Goal: Task Accomplishment & Management: Use online tool/utility

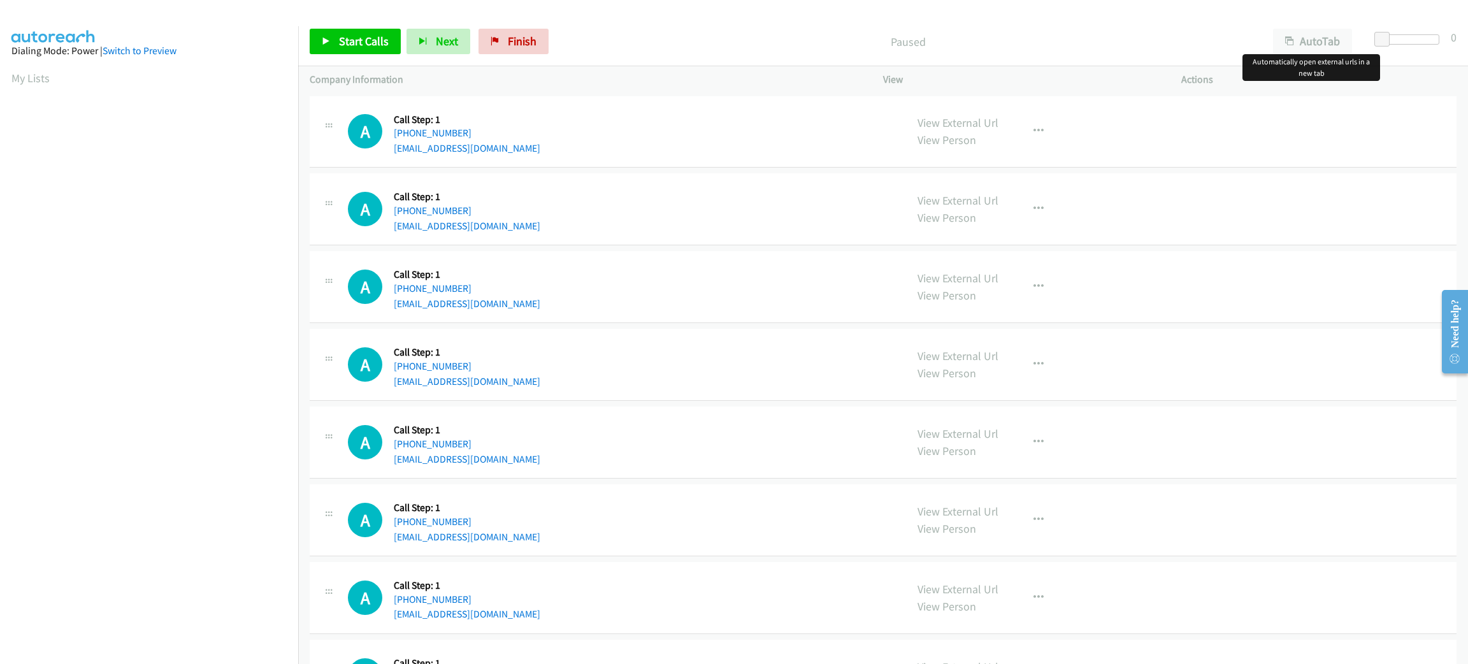
click at [1297, 23] on div "Start Calls Pause Next Finish Paused AutoTab AutoTab 0" at bounding box center [883, 41] width 1170 height 49
click at [1364, 50] on div "AutoTab AutoTab" at bounding box center [1316, 41] width 108 height 25
click at [1343, 45] on button "AutoTab" at bounding box center [1312, 41] width 79 height 25
click at [1382, 36] on span at bounding box center [1384, 39] width 15 height 15
click at [656, 271] on div "A Callback Scheduled Call Step: 1 America/Los_Angeles +1 408-510-2497 rjmonroe@…" at bounding box center [621, 287] width 547 height 48
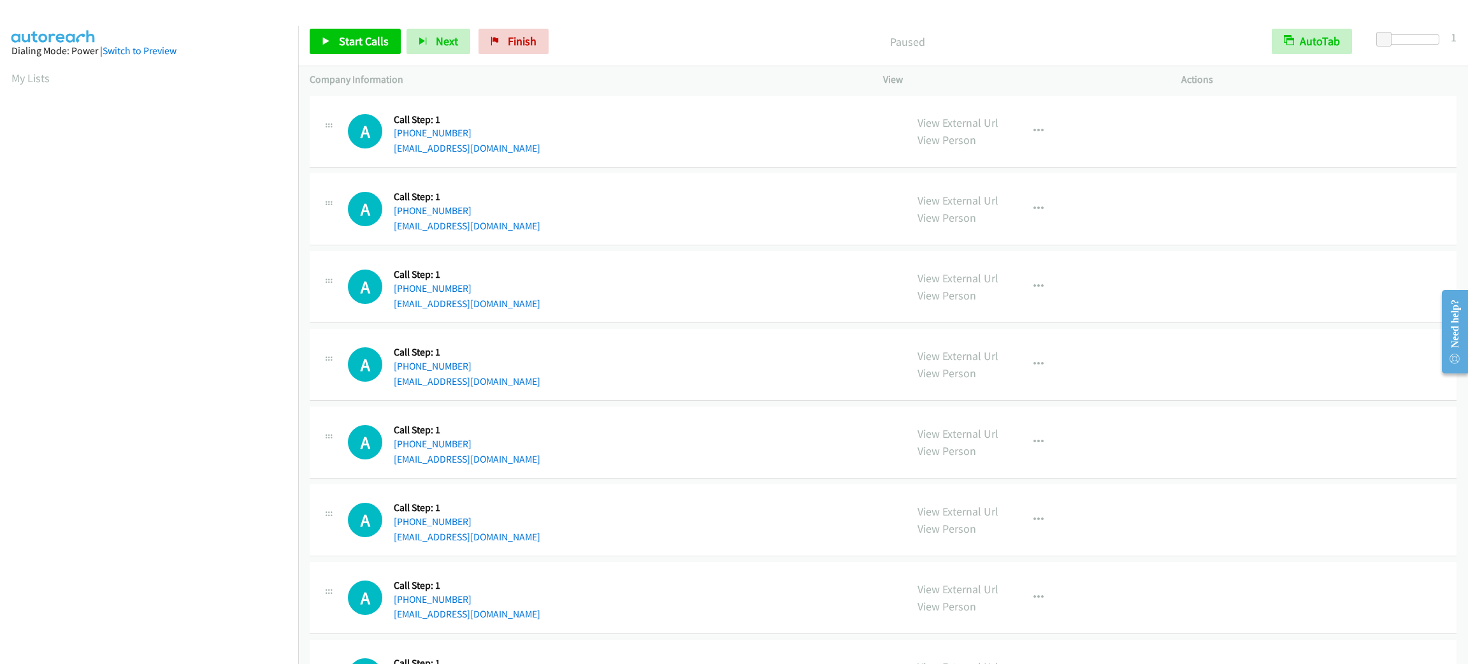
click at [1257, 275] on div "A Callback Scheduled Call Step: 1 America/Los_Angeles +1 408-510-2497 rjmonroe@…" at bounding box center [883, 287] width 1147 height 72
click at [595, 103] on div "A Callback Scheduled Call Step: 1 America/Los_Angeles +1 310-529-6511 kelsmcgee…" at bounding box center [883, 132] width 1147 height 72
click at [563, 106] on div "A Callback Scheduled Call Step: 1 America/Los_Angeles +1 310-529-6511 kelsmcgee…" at bounding box center [883, 132] width 1147 height 72
drag, startPoint x: 346, startPoint y: 43, endPoint x: 352, endPoint y: 48, distance: 8.2
click at [346, 43] on span "Start Calls" at bounding box center [364, 41] width 50 height 15
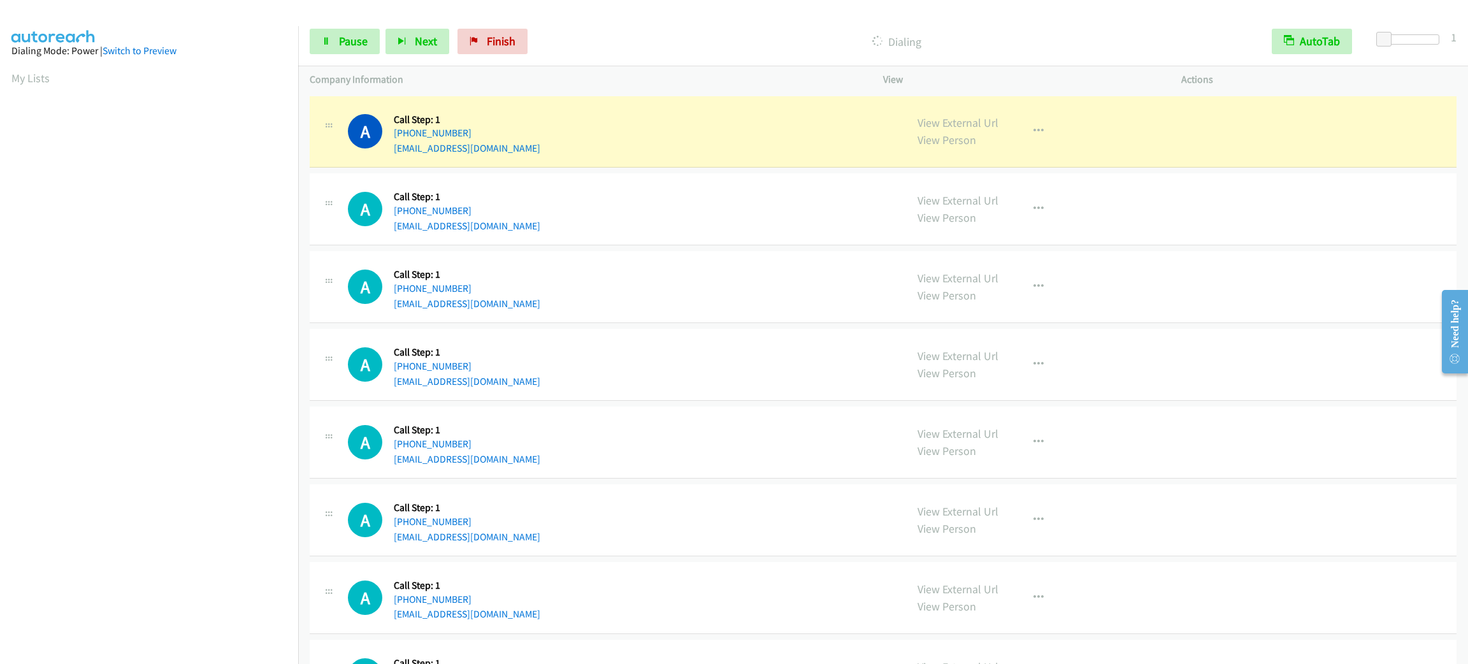
click at [328, 55] on div "Start Calls Pause Next Finish Dialing AutoTab AutoTab 1" at bounding box center [883, 41] width 1170 height 49
click at [323, 41] on icon at bounding box center [326, 42] width 9 height 9
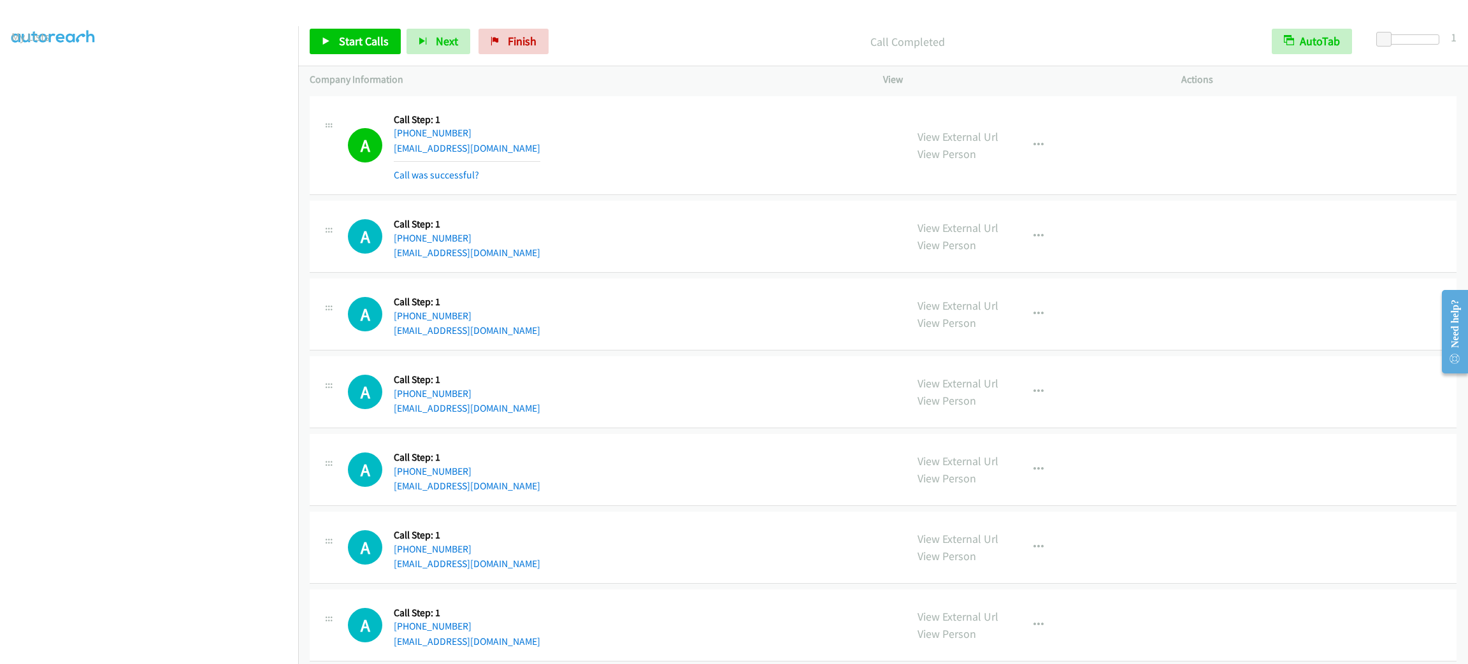
click at [1003, 270] on div "A Callback Scheduled Call Step: 1 America/Denver +1 801-300-5498 jazminlee101@g…" at bounding box center [883, 237] width 1147 height 72
click at [835, 244] on div "A Callback Scheduled Call Step: 1 America/Denver +1 801-300-5498 jazminlee101@g…" at bounding box center [621, 236] width 547 height 48
click at [625, 195] on td "A Callback Scheduled Call Step: 1 America/Los_Angeles +1 310-529-6511 kelsmcgee…" at bounding box center [883, 145] width 1170 height 105
click at [620, 186] on div "A Callback Scheduled Call Step: 1 America/Los_Angeles +1 310-529-6511 kelsmcgee…" at bounding box center [883, 145] width 1147 height 99
click at [619, 184] on div "A Callback Scheduled Call Step: 1 America/Los_Angeles +1 310-529-6511 kelsmcgee…" at bounding box center [883, 145] width 1147 height 99
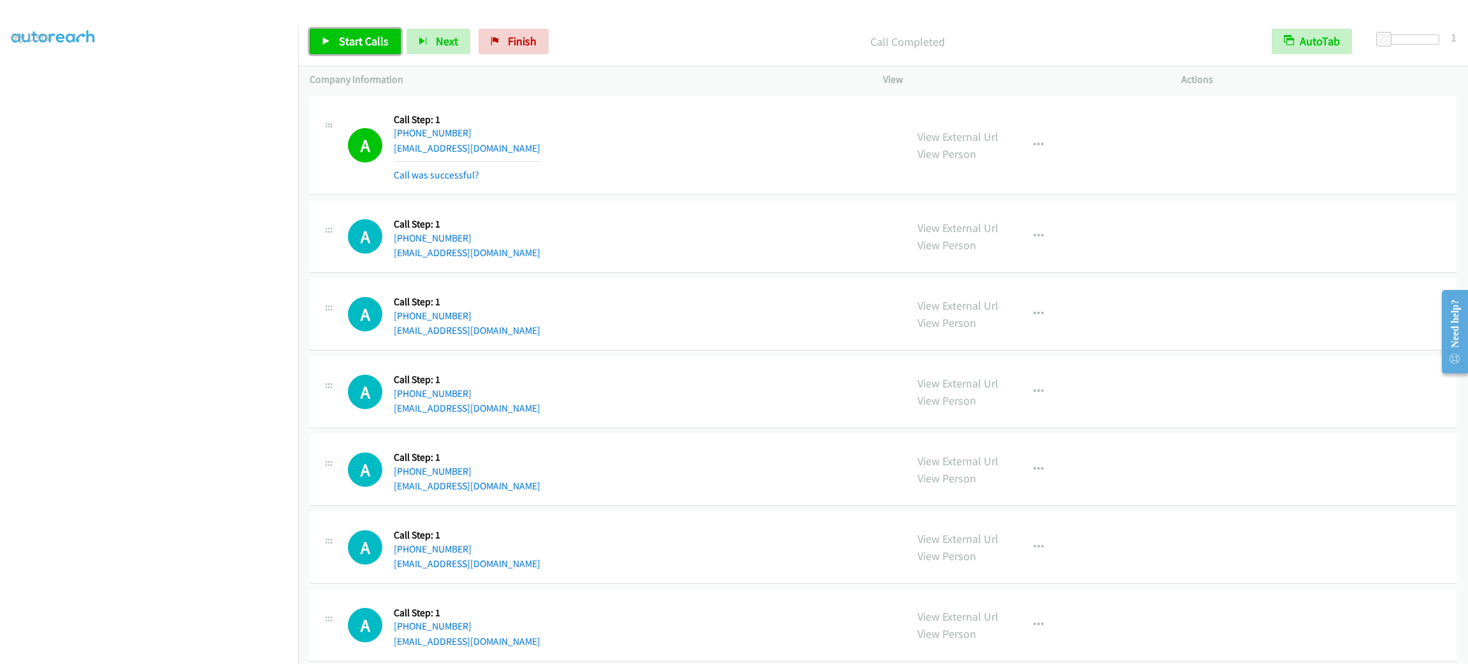
click at [357, 34] on span "Start Calls" at bounding box center [364, 41] width 50 height 15
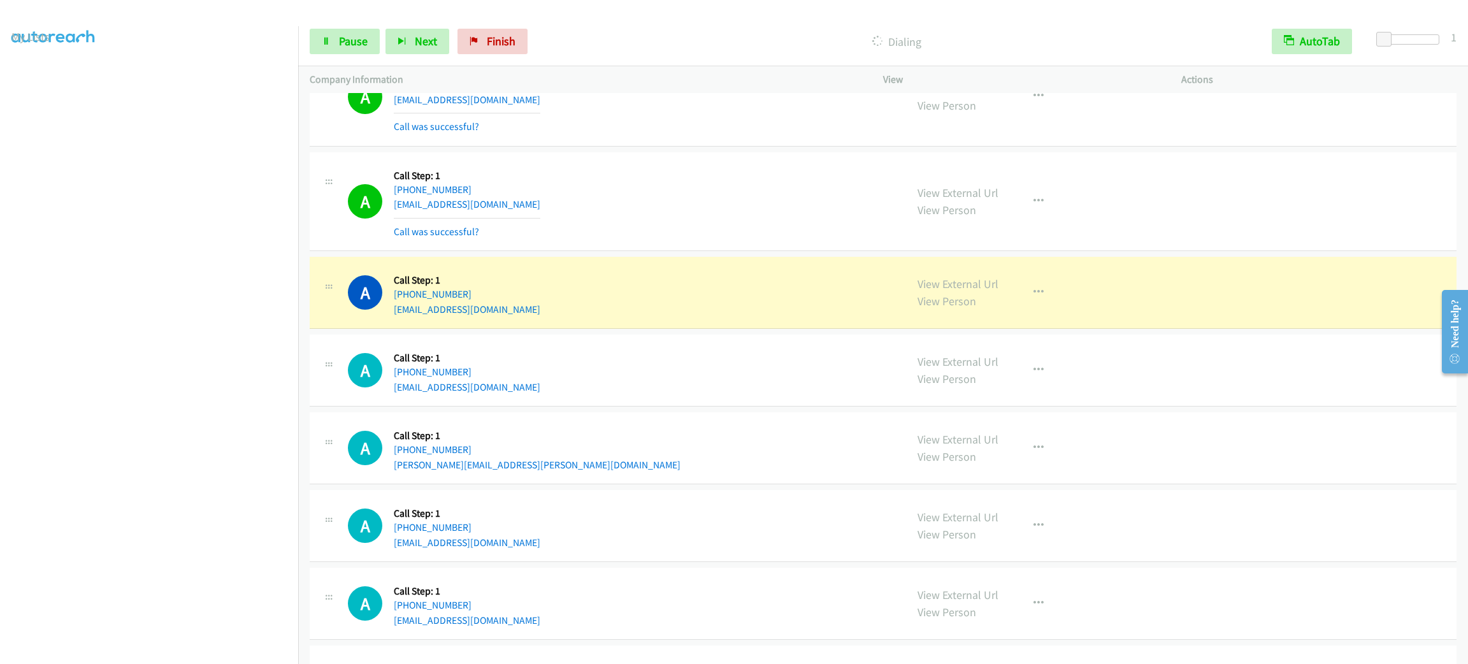
scroll to position [765, 0]
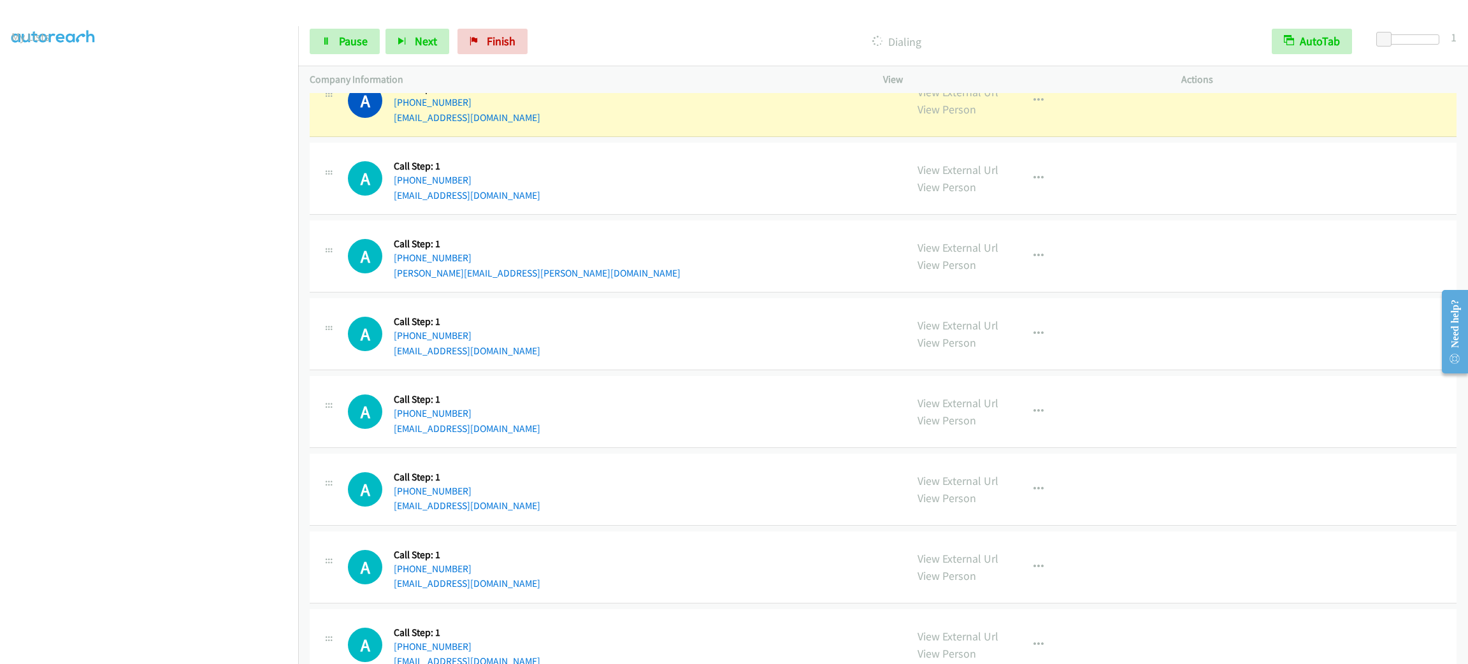
drag, startPoint x: 1083, startPoint y: 436, endPoint x: 1084, endPoint y: 424, distance: 11.5
click at [1083, 436] on div "View External Url View Person View External Url Email Schedule/Manage Callback …" at bounding box center [1061, 411] width 310 height 48
click at [603, 254] on div "A Callback Scheduled Call Step: 1 America/Los_Angeles +1 360-342-7276 elliott.l…" at bounding box center [621, 256] width 547 height 48
click at [593, 242] on div "A Callback Scheduled Call Step: 1 America/Los_Angeles +1 360-342-7276 elliott.l…" at bounding box center [621, 256] width 547 height 48
click at [656, 356] on div "A Callback Scheduled Call Step: 1 America/New_York +1 407-272-8021 locasciovlin…" at bounding box center [621, 334] width 547 height 48
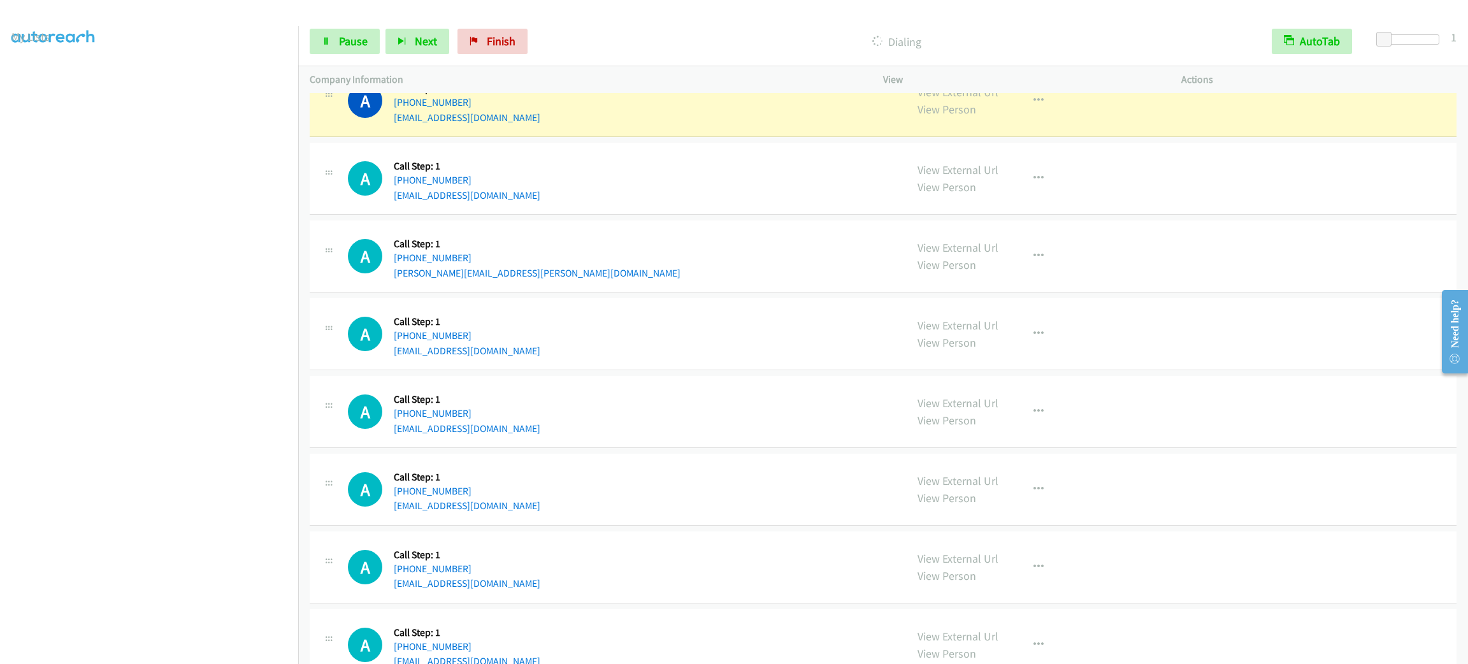
click at [655, 339] on div "A Callback Scheduled Call Step: 1 America/New_York +1 407-272-8021 locasciovlin…" at bounding box center [621, 334] width 547 height 48
click at [655, 338] on div "A Callback Scheduled Call Step: 1 America/New_York +1 407-272-8021 locasciovlin…" at bounding box center [621, 334] width 547 height 48
click at [341, 34] on span "Pause" at bounding box center [353, 41] width 29 height 15
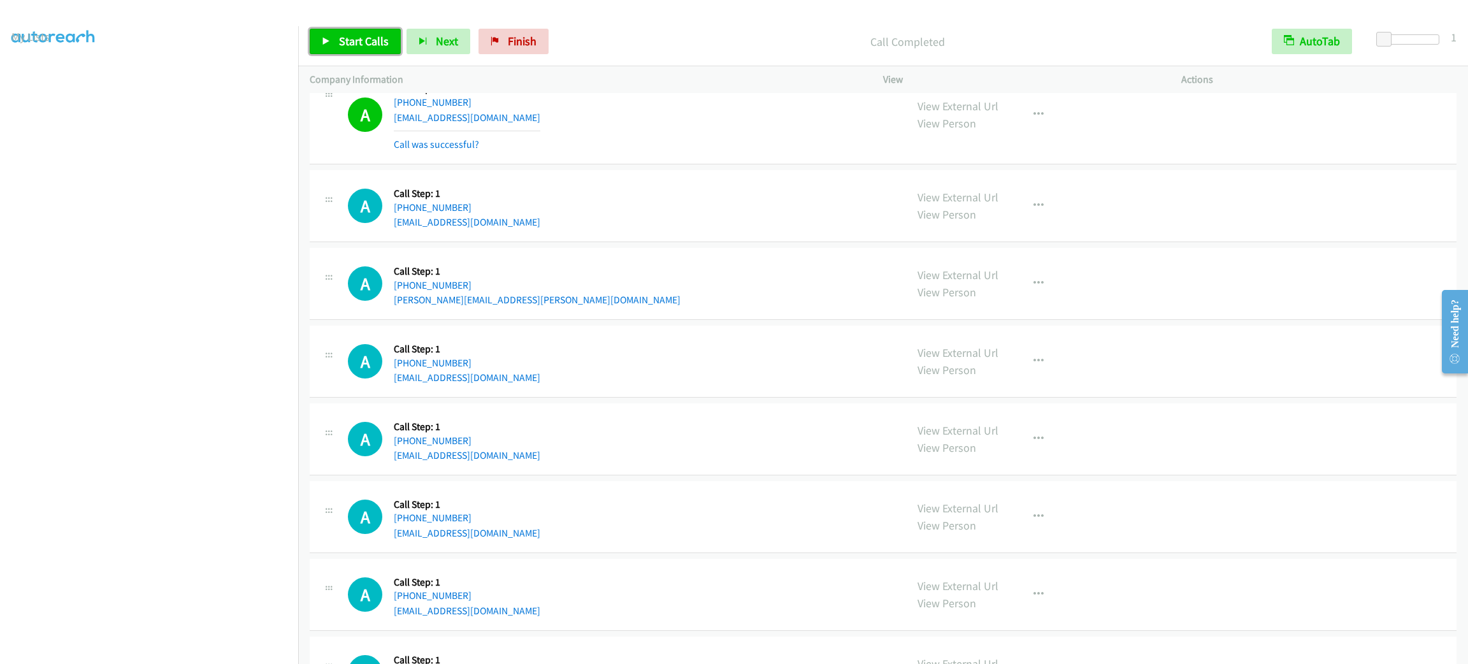
click at [372, 36] on span "Start Calls" at bounding box center [364, 41] width 50 height 15
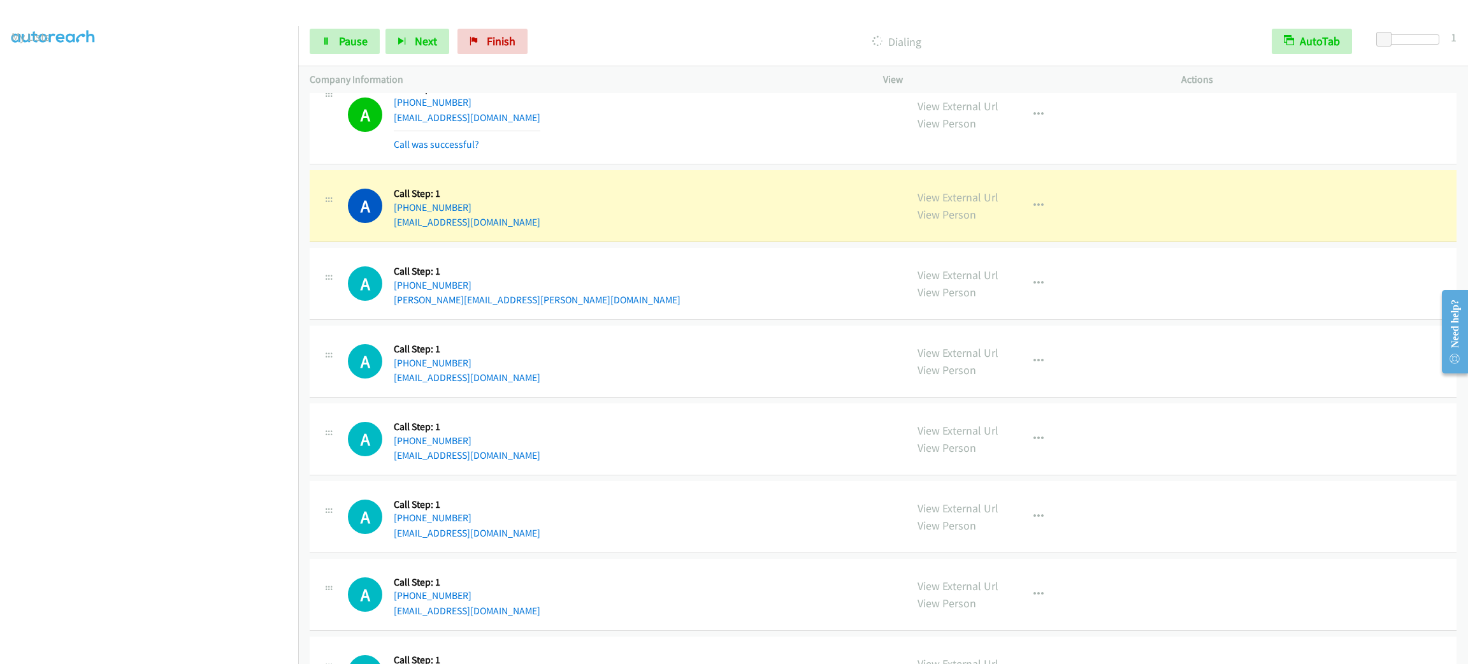
scroll to position [860, 0]
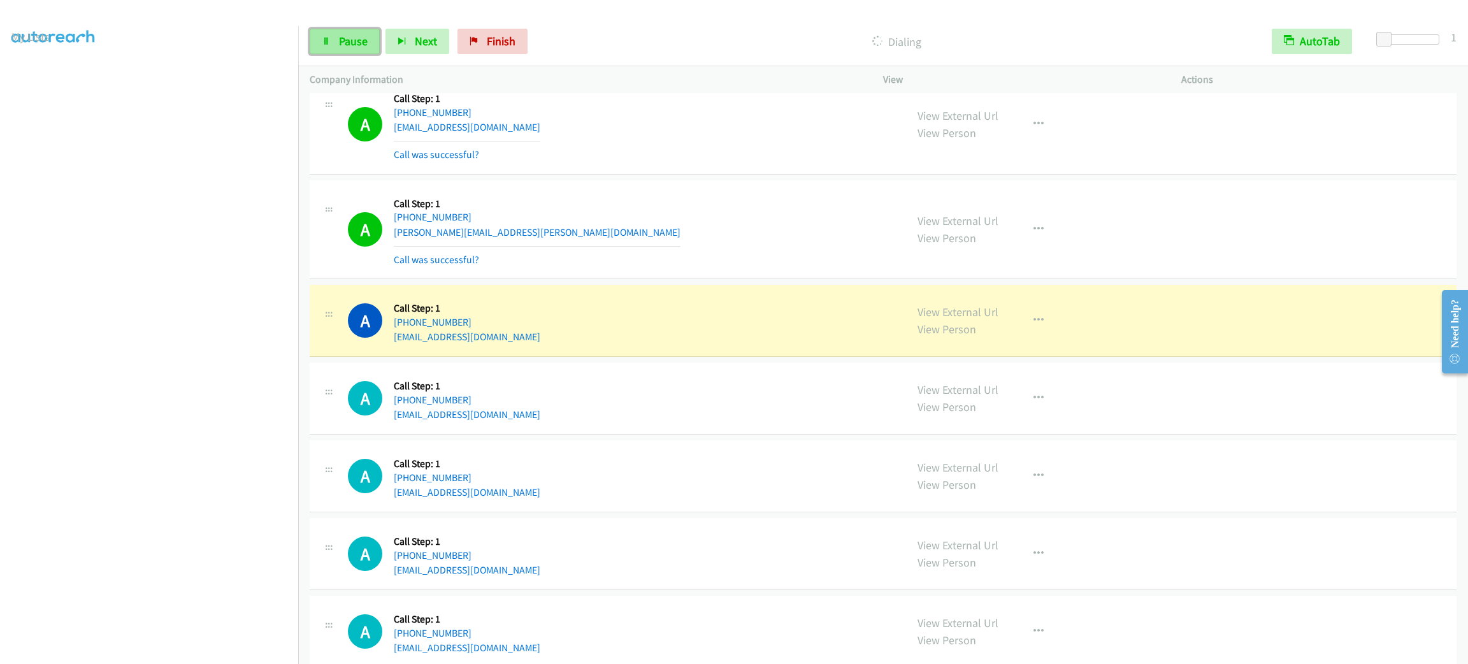
click at [351, 48] on link "Pause" at bounding box center [345, 41] width 70 height 25
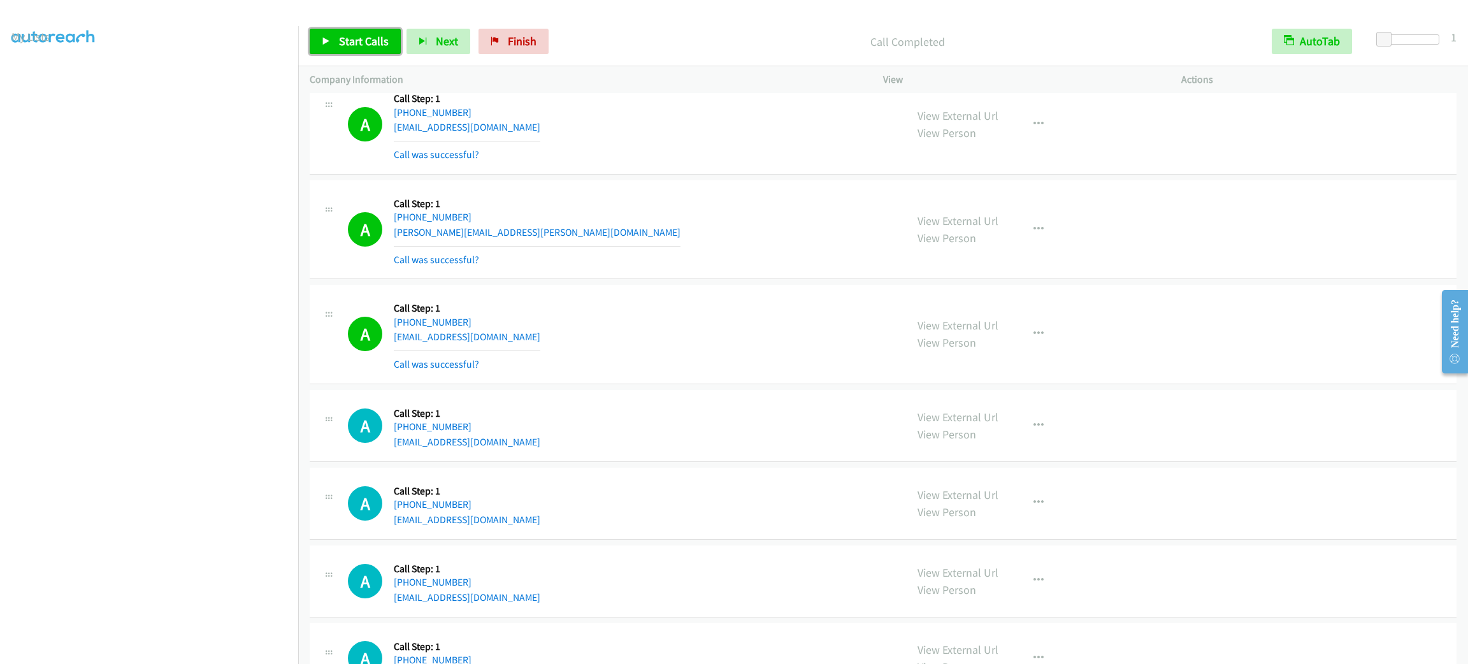
click at [345, 34] on span "Start Calls" at bounding box center [364, 41] width 50 height 15
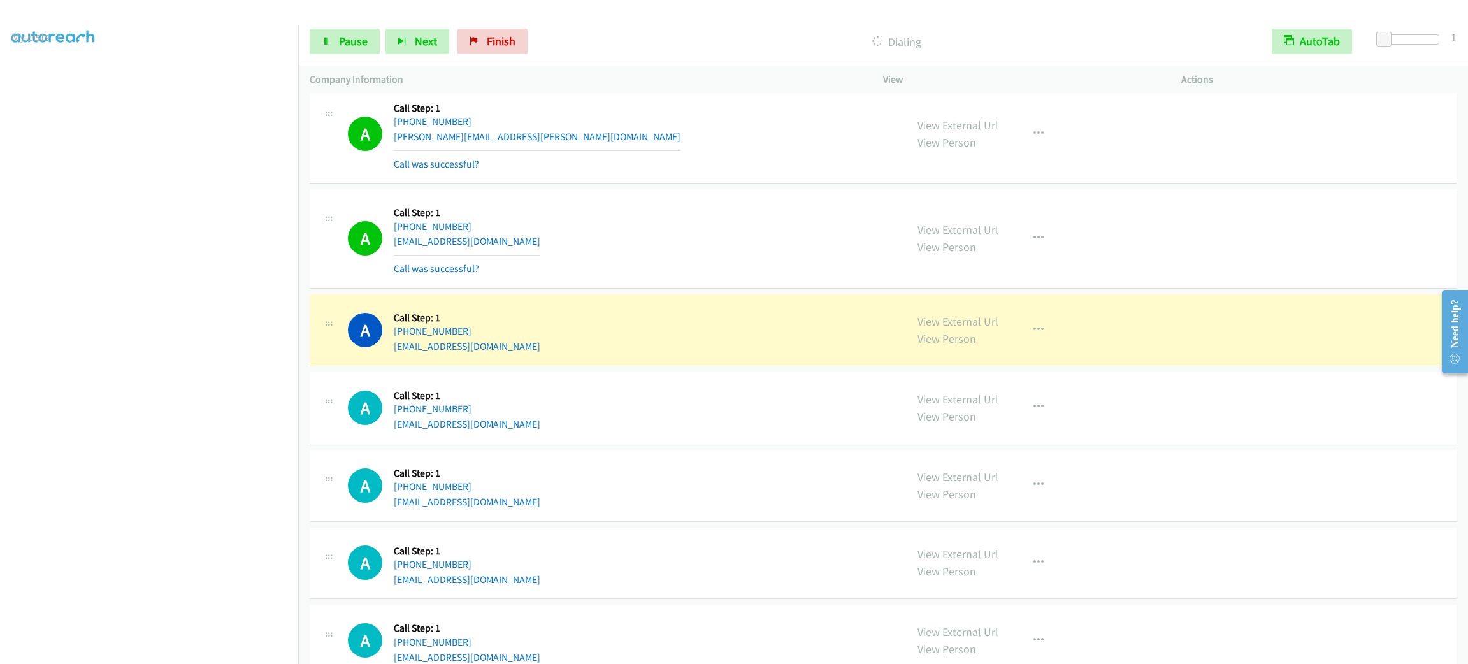
scroll to position [1051, 0]
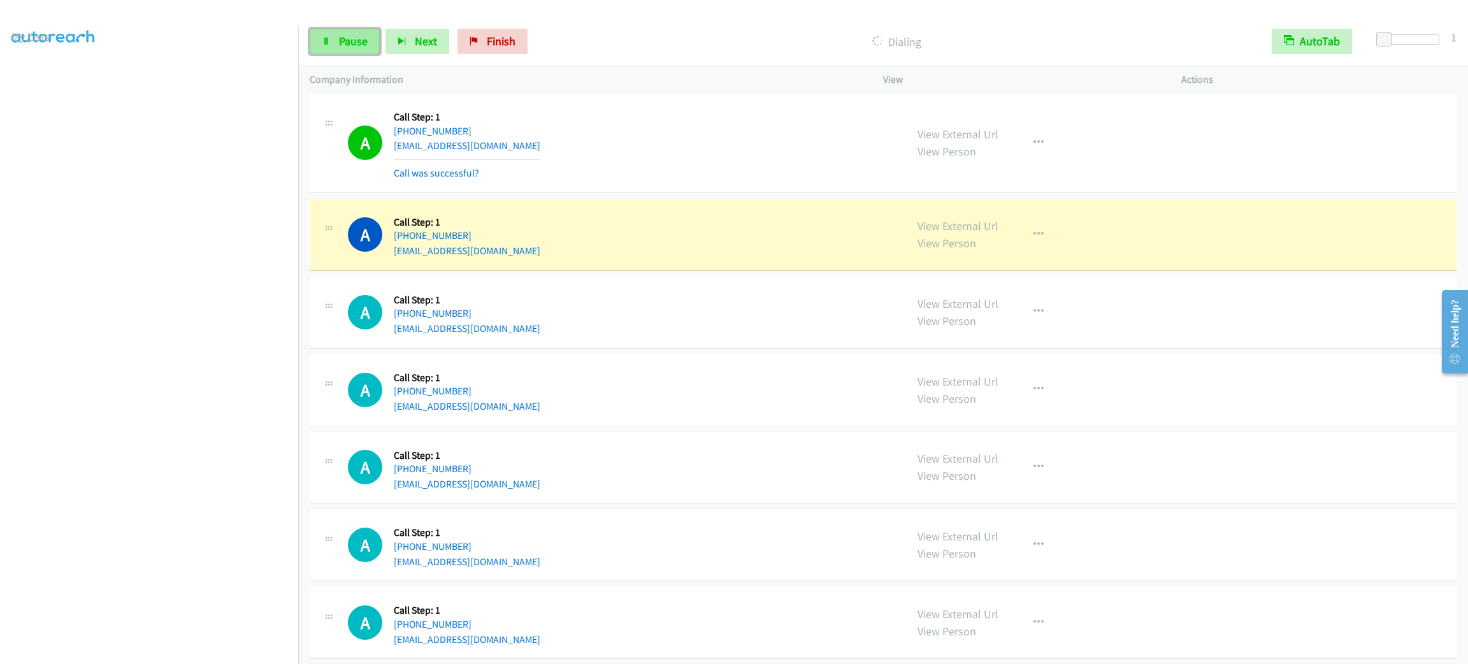
click at [354, 33] on link "Pause" at bounding box center [345, 41] width 70 height 25
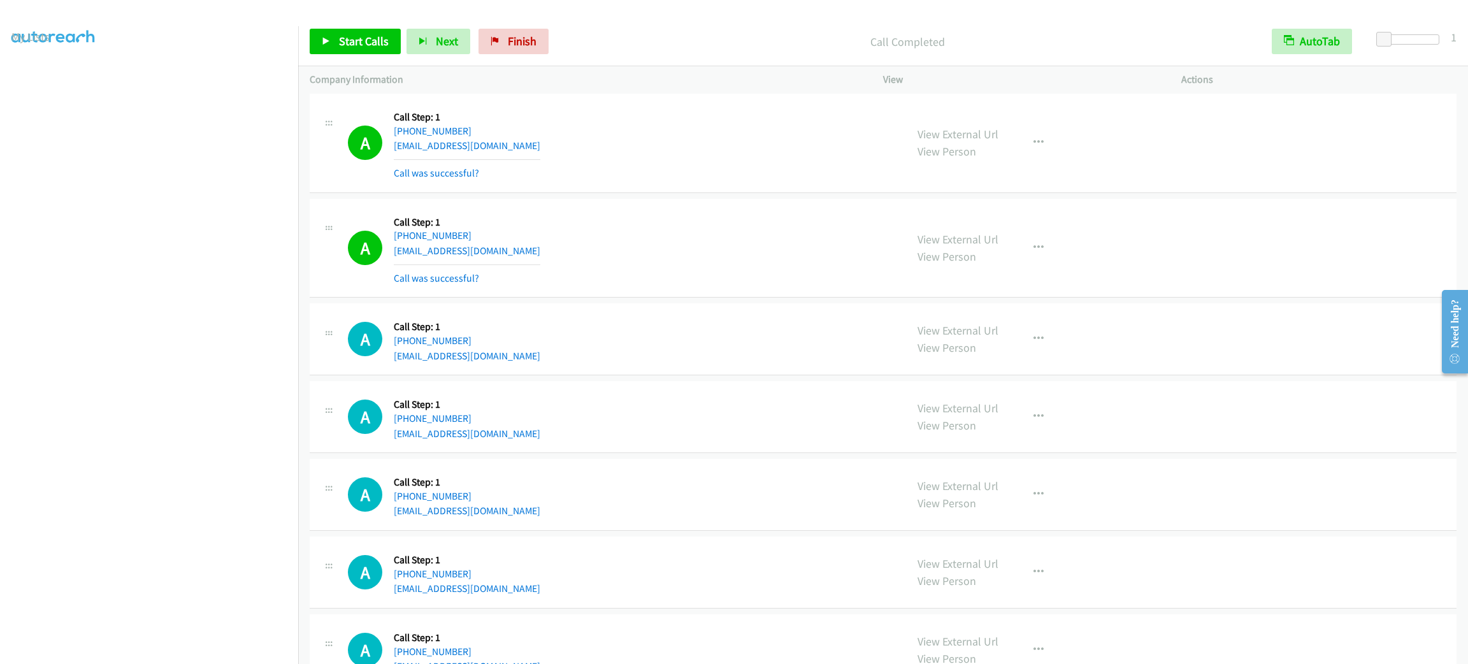
click at [683, 256] on div "A Callback Scheduled Call Step: 1 America/Denver +1 720-289-4221 suzbuck@yahoo.…" at bounding box center [621, 248] width 547 height 76
drag, startPoint x: 1391, startPoint y: 221, endPoint x: 1427, endPoint y: 275, distance: 64.7
click at [1390, 221] on div "A Callback Scheduled Call Step: 1 America/Denver +1 720-289-4221 suzbuck@yahoo.…" at bounding box center [883, 248] width 1147 height 99
click at [386, 38] on span "Start Calls" at bounding box center [364, 41] width 50 height 15
click at [1107, 298] on div "A Callback Scheduled Call Step: 1 America/Denver +1 720-289-4221 suzbuck@yahoo.…" at bounding box center [883, 248] width 1147 height 99
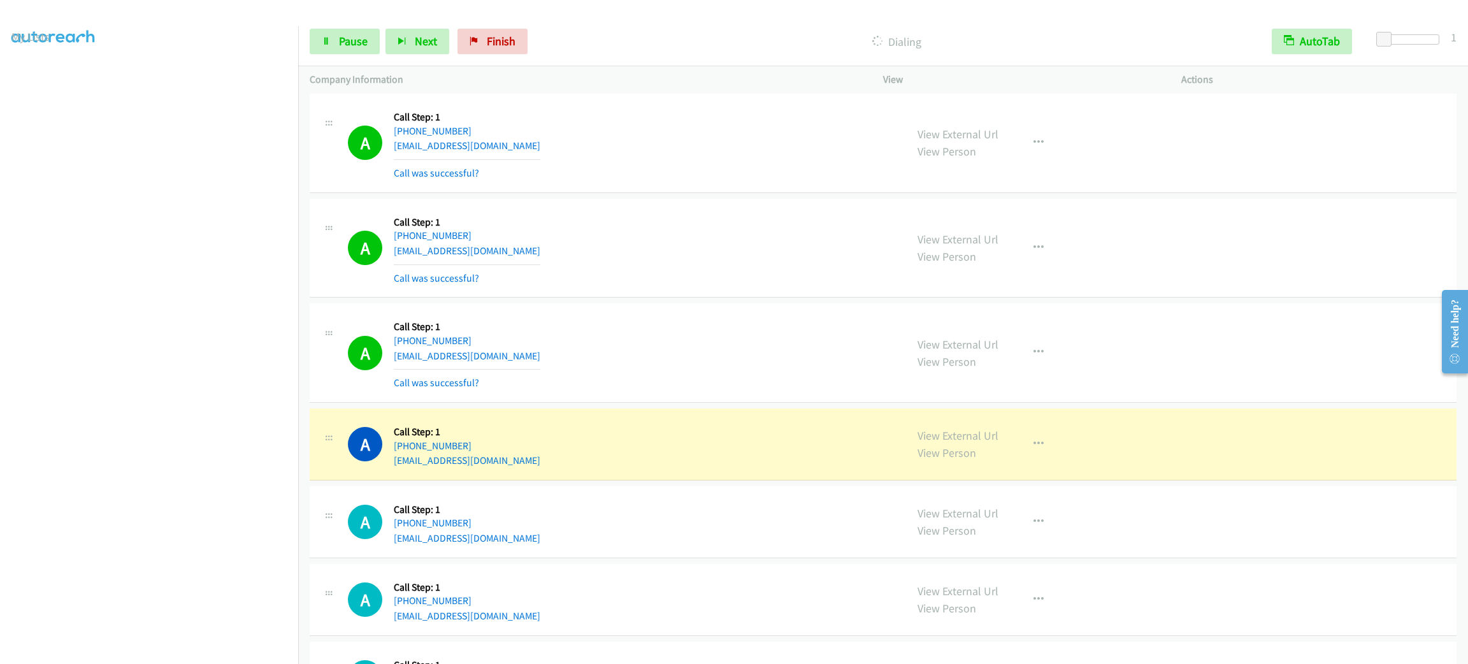
click at [716, 389] on div "A Callback Scheduled Call Step: 1 America/Chicago +1 630-649-0172 farrieta60540…" at bounding box center [621, 353] width 547 height 76
click at [712, 385] on div "A Callback Scheduled Call Step: 1 America/Chicago +1 630-649-0172 farrieta60540…" at bounding box center [621, 353] width 547 height 76
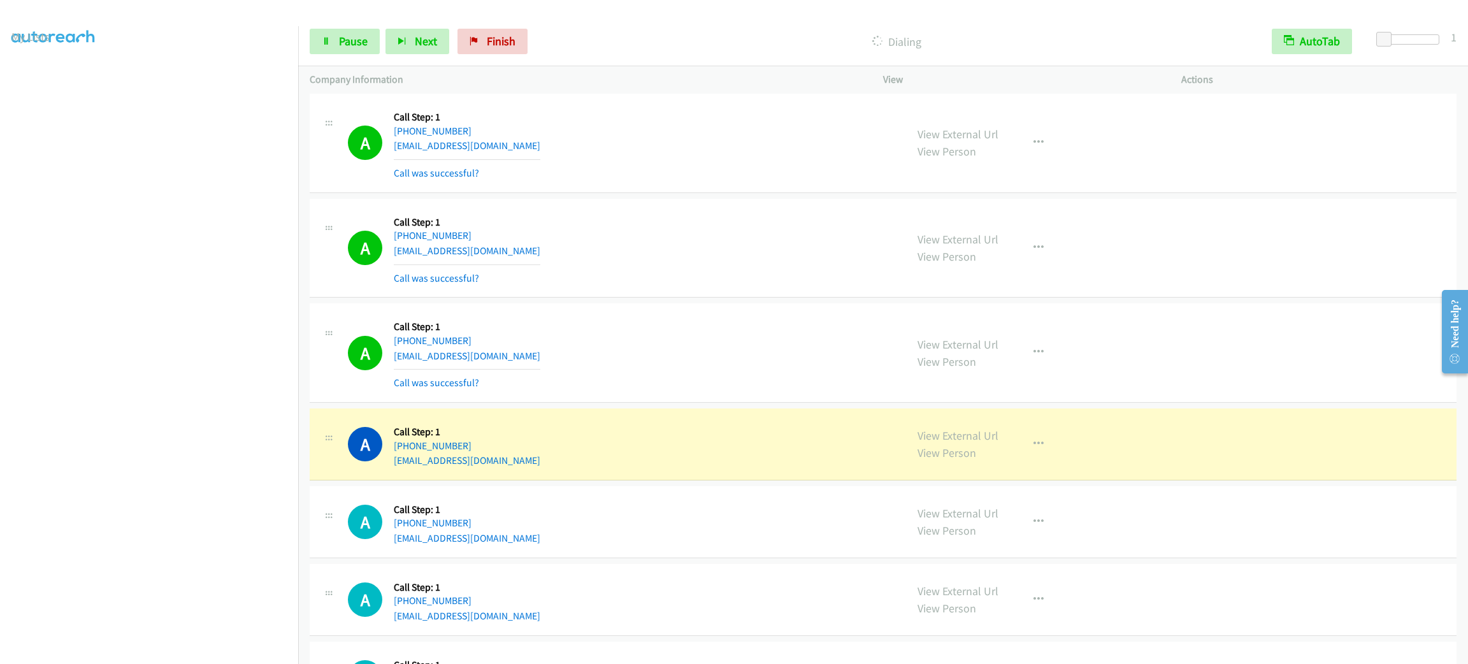
click at [717, 381] on div "A Callback Scheduled Call Step: 1 America/Chicago +1 630-649-0172 farrieta60540…" at bounding box center [621, 353] width 547 height 76
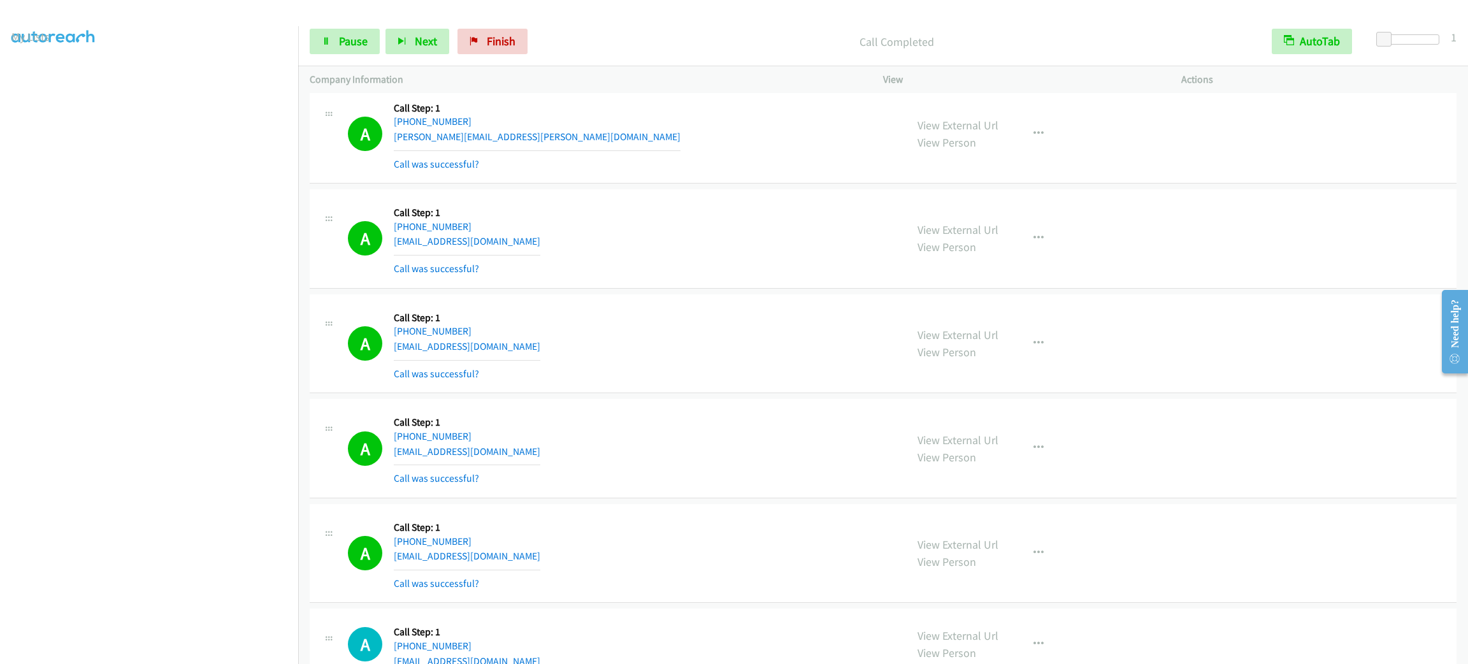
scroll to position [1147, 0]
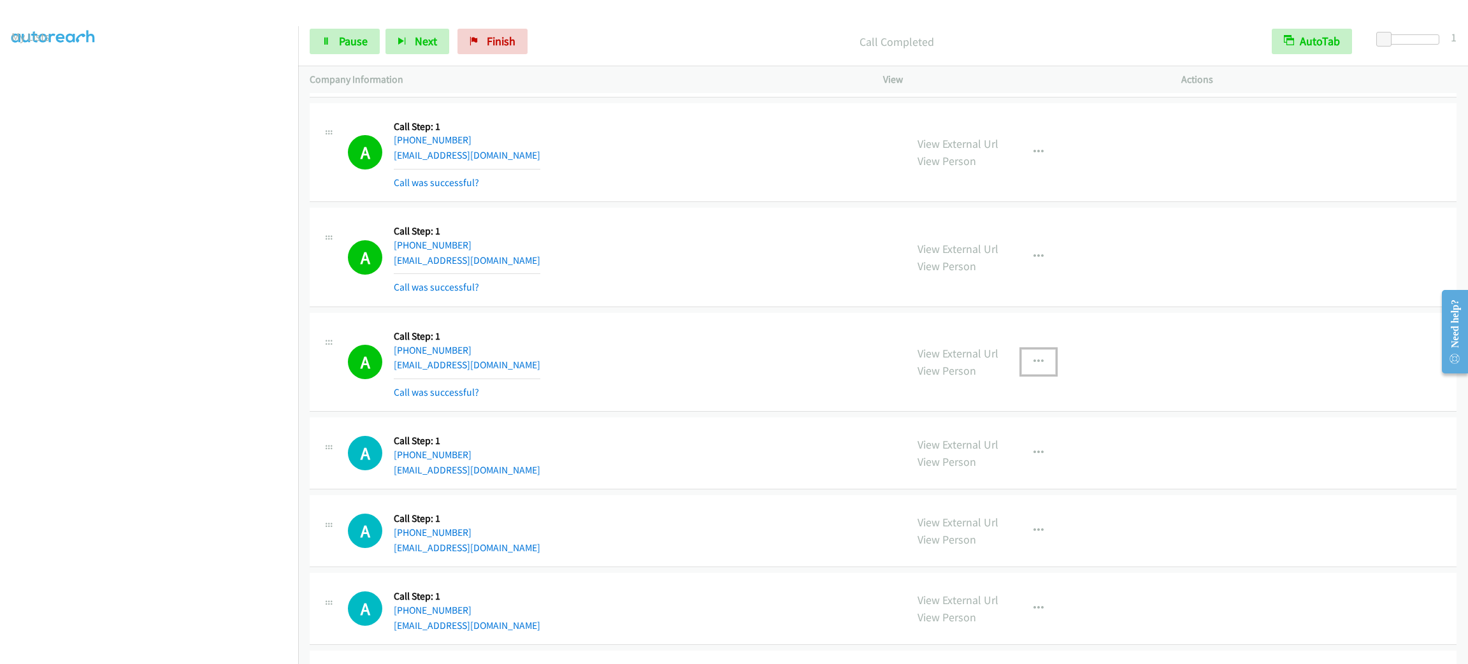
click at [1024, 366] on button "button" at bounding box center [1039, 361] width 34 height 25
click at [1019, 480] on link "Add to do not call list" at bounding box center [971, 470] width 170 height 25
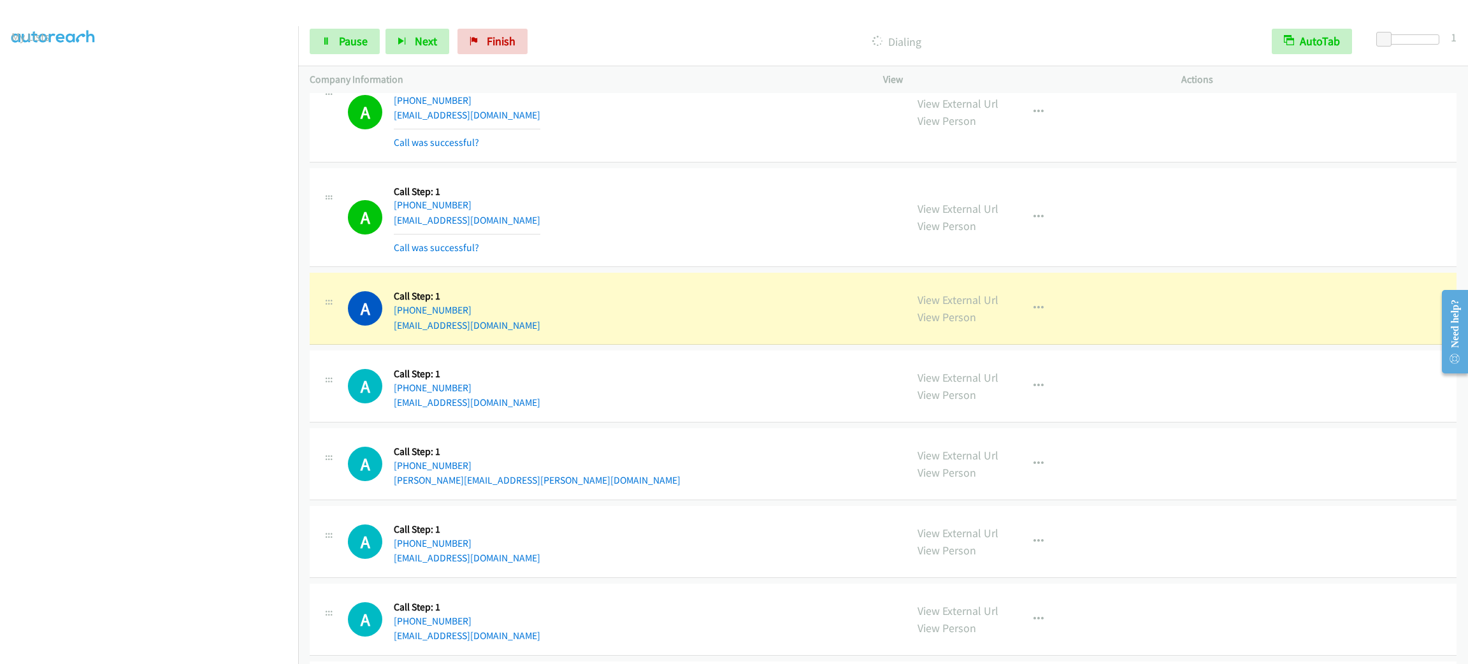
scroll to position [1911, 0]
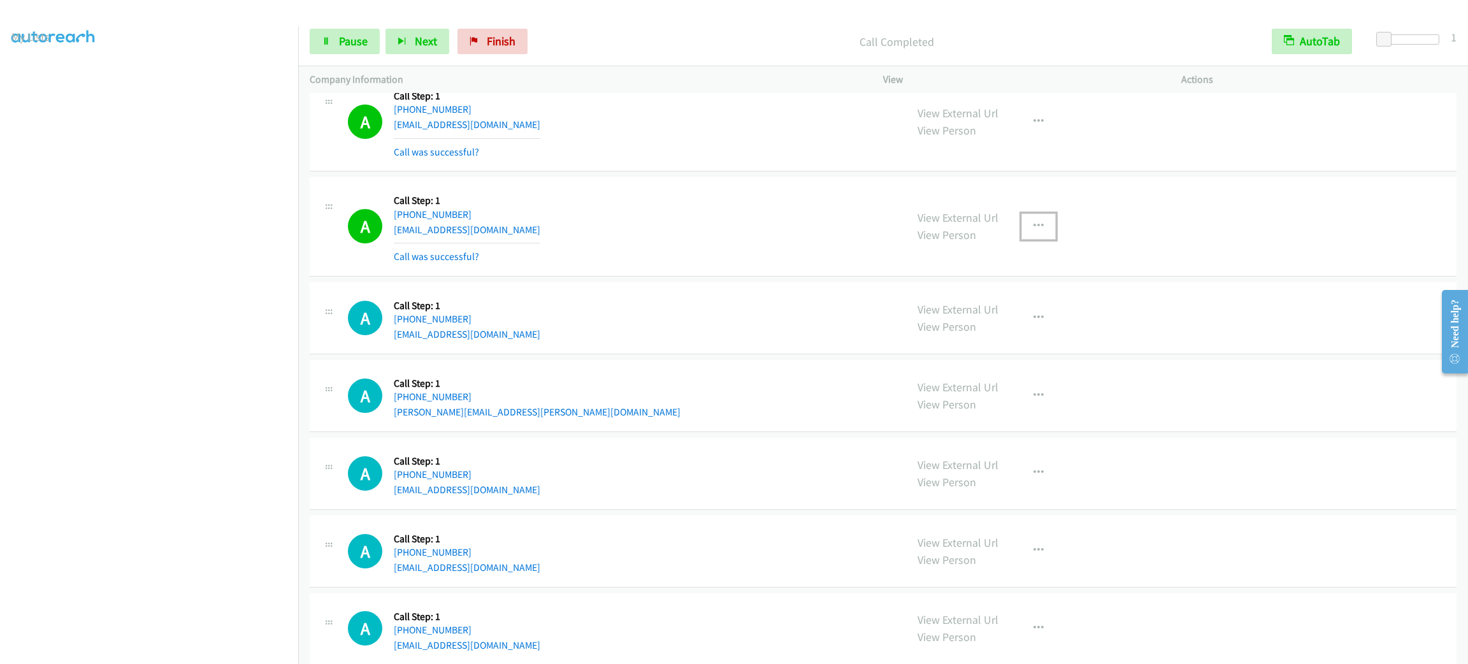
click at [1043, 229] on button "button" at bounding box center [1039, 225] width 34 height 25
click at [1015, 343] on link "Add to do not call list" at bounding box center [971, 334] width 170 height 25
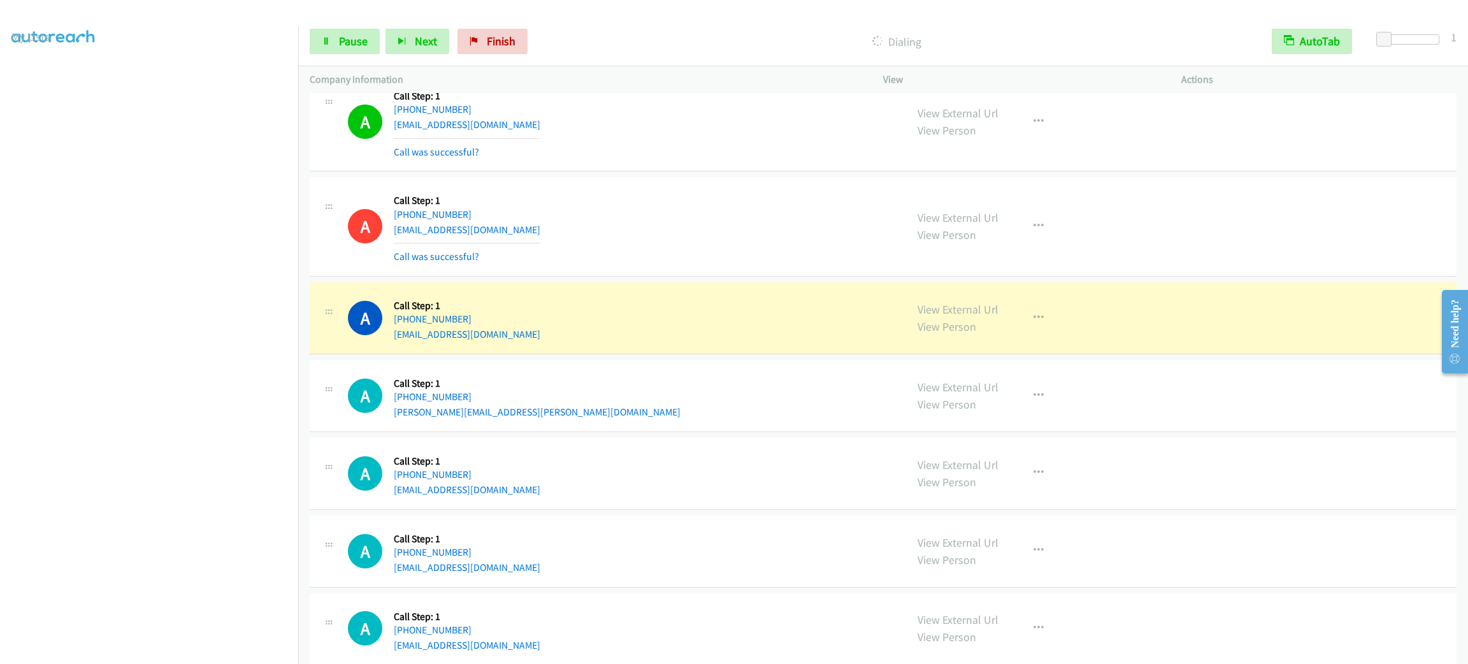
click at [307, 40] on div "Start Calls Pause Next Finish Dialing AutoTab AutoTab 1" at bounding box center [883, 41] width 1170 height 49
click at [319, 33] on link "Pause" at bounding box center [345, 41] width 70 height 25
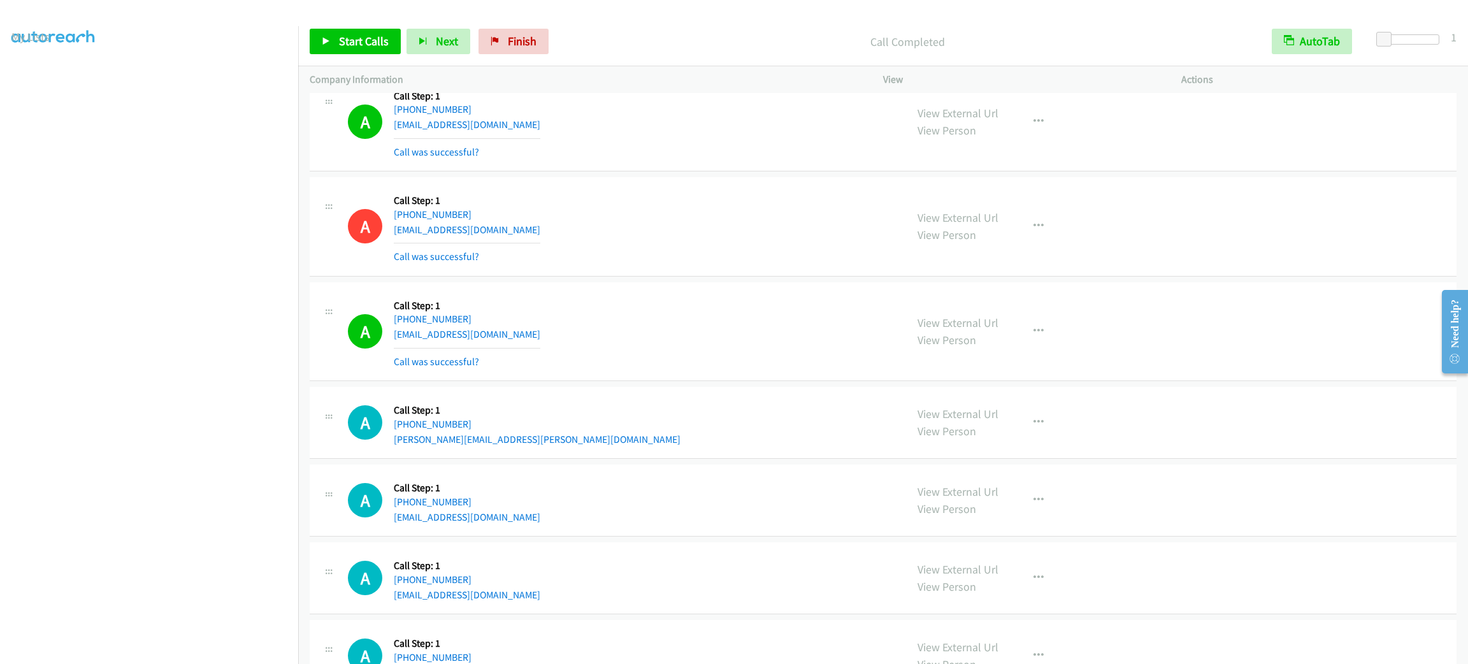
click at [674, 333] on div "A Callback Scheduled Call Step: 1 America/Los_Angeles +1 702-910-7440 arielkosc…" at bounding box center [621, 332] width 547 height 76
click at [714, 271] on div "A Callback Scheduled Call Step: 1 America/Puerto_Rico +1 787-367-1692 josue121@…" at bounding box center [883, 226] width 1147 height 99
click at [707, 270] on div "A Callback Scheduled Call Step: 1 America/Puerto_Rico +1 787-367-1692 josue121@…" at bounding box center [883, 226] width 1147 height 99
click at [700, 280] on td "A Callback Scheduled Call Step: 1 America/Puerto_Rico +1 787-367-1692 josue121@…" at bounding box center [883, 227] width 1170 height 105
click at [333, 47] on link "Start Calls" at bounding box center [355, 41] width 91 height 25
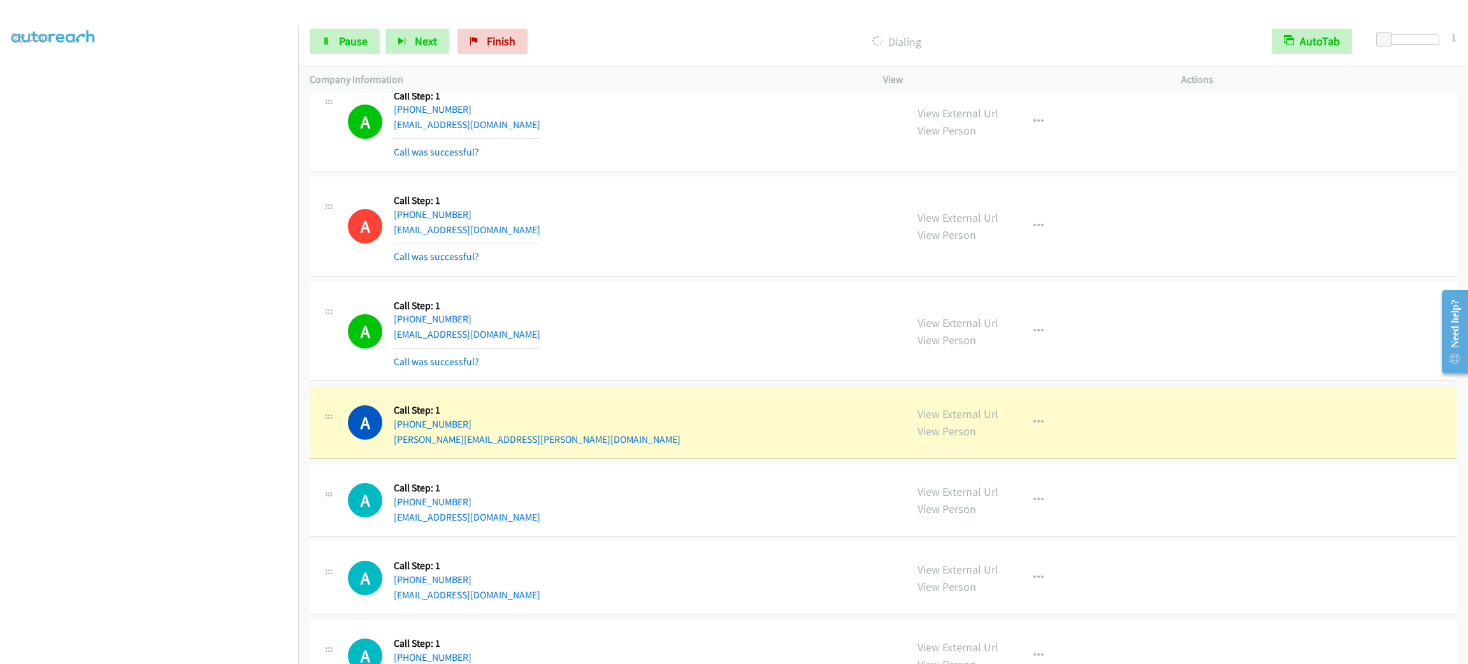
drag, startPoint x: 1326, startPoint y: 330, endPoint x: 1092, endPoint y: 353, distance: 234.4
click at [1326, 330] on div "A Callback Scheduled Call Step: 1 America/Los_Angeles +1 702-910-7440 arielkosc…" at bounding box center [883, 331] width 1147 height 99
click at [601, 178] on td "A Callback Scheduled Call Step: 1 America/Puerto_Rico +1 787-367-1692 josue121@…" at bounding box center [883, 227] width 1170 height 105
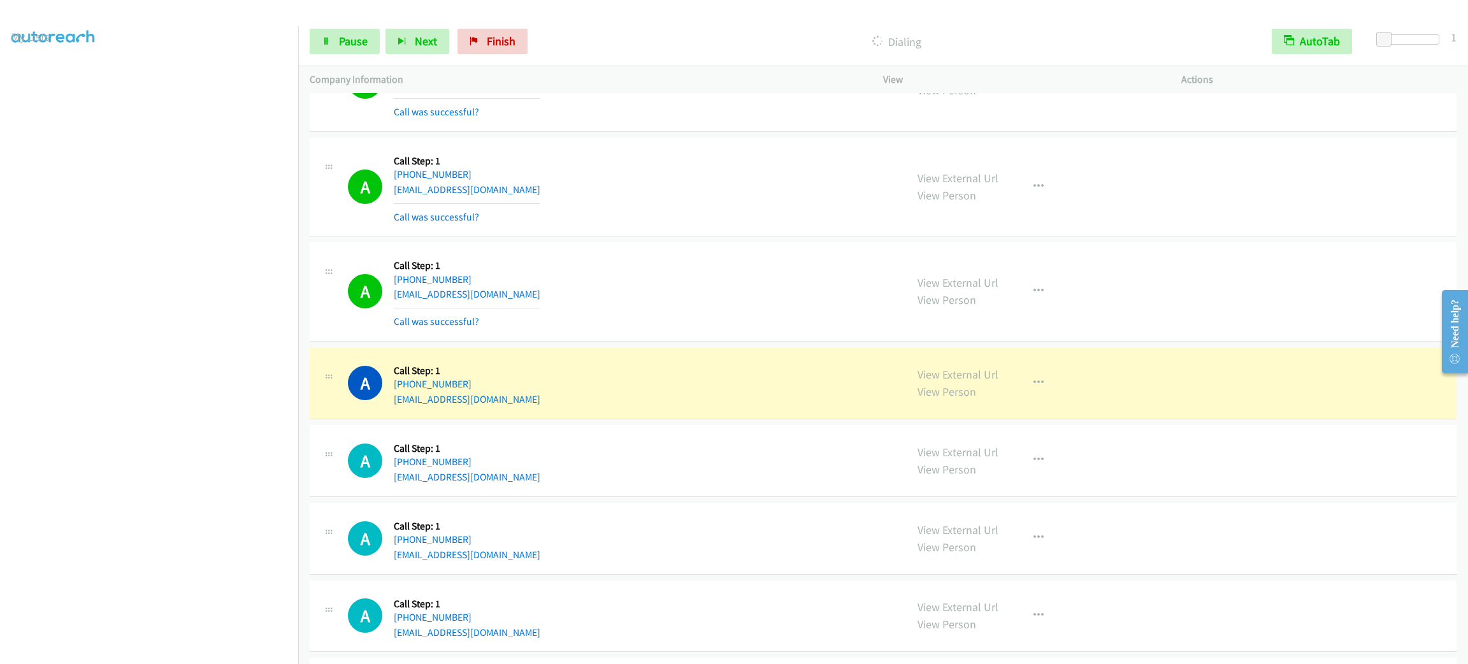
scroll to position [2868, 0]
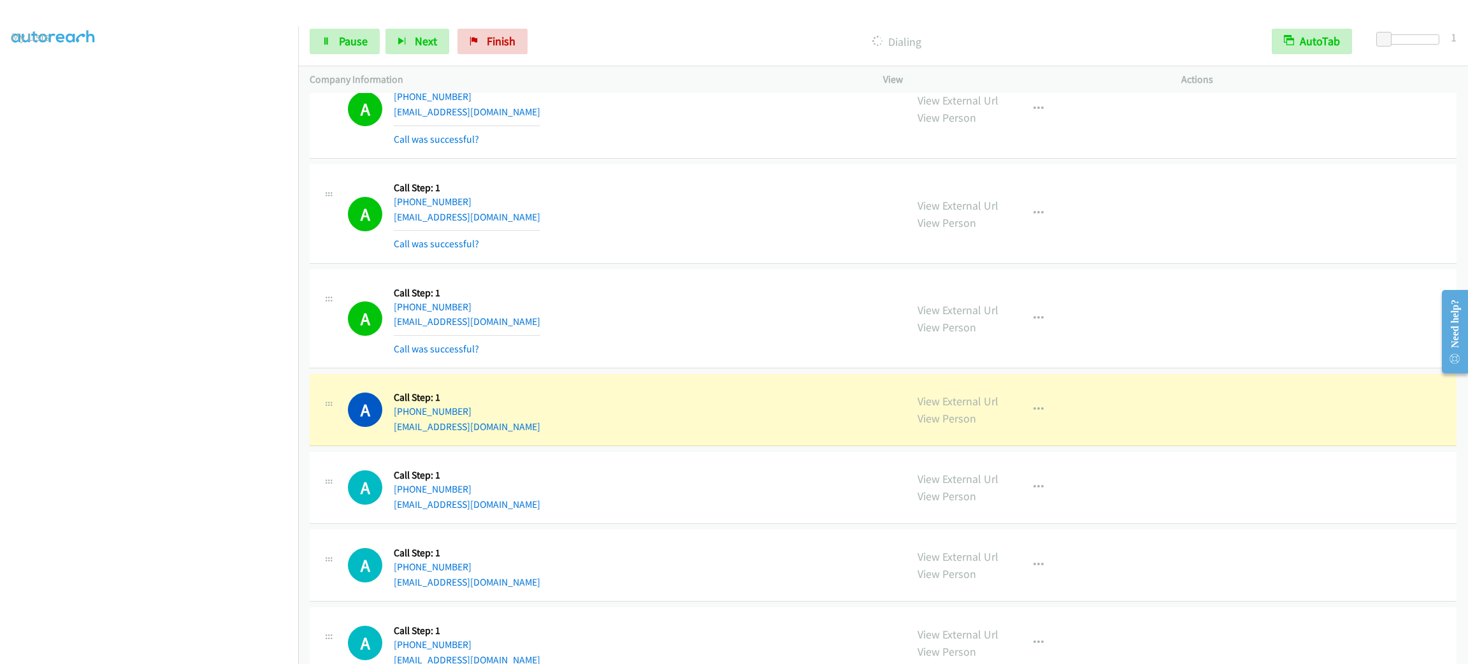
click at [572, 177] on div "A Callback Scheduled Call Step: 1 America/New_York +1 603-998-6396 jcantin2021@…" at bounding box center [883, 213] width 1147 height 99
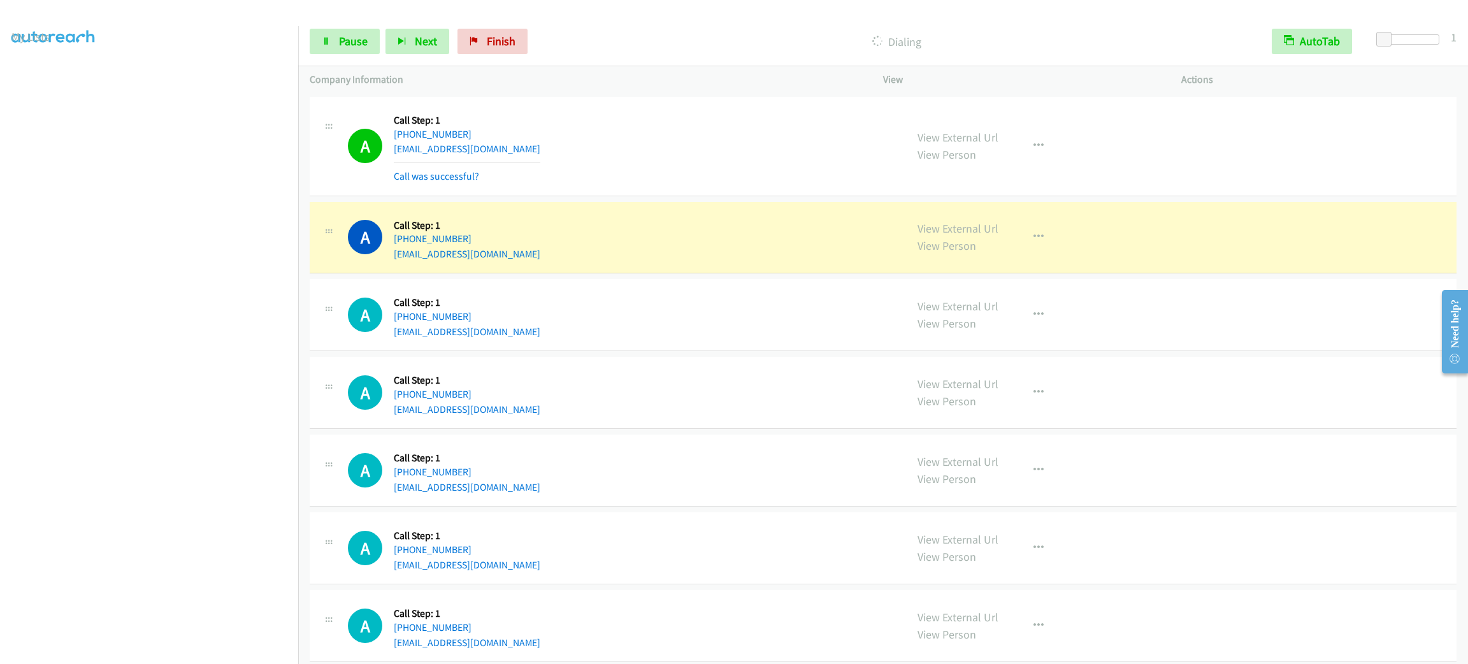
scroll to position [3345, 0]
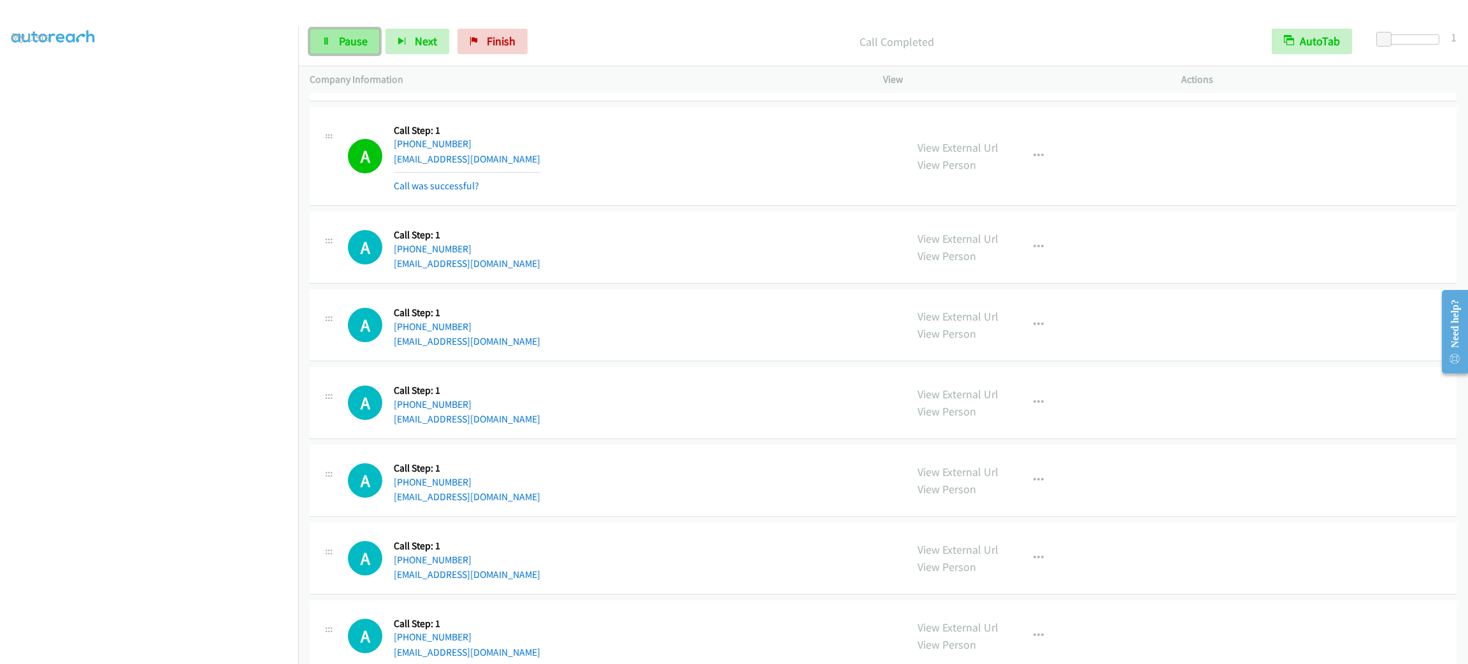
click at [324, 38] on icon at bounding box center [326, 42] width 9 height 9
click at [1215, 331] on div "A Callback Scheduled Call Step: 1 America/New_York +1 774-423-8926 xinyingliu92…" at bounding box center [883, 325] width 1147 height 72
click at [624, 245] on div "A Callback Scheduled Call Step: 1 America/Chicago +1 708-878-4186 rjsugar@ameri…" at bounding box center [621, 247] width 547 height 48
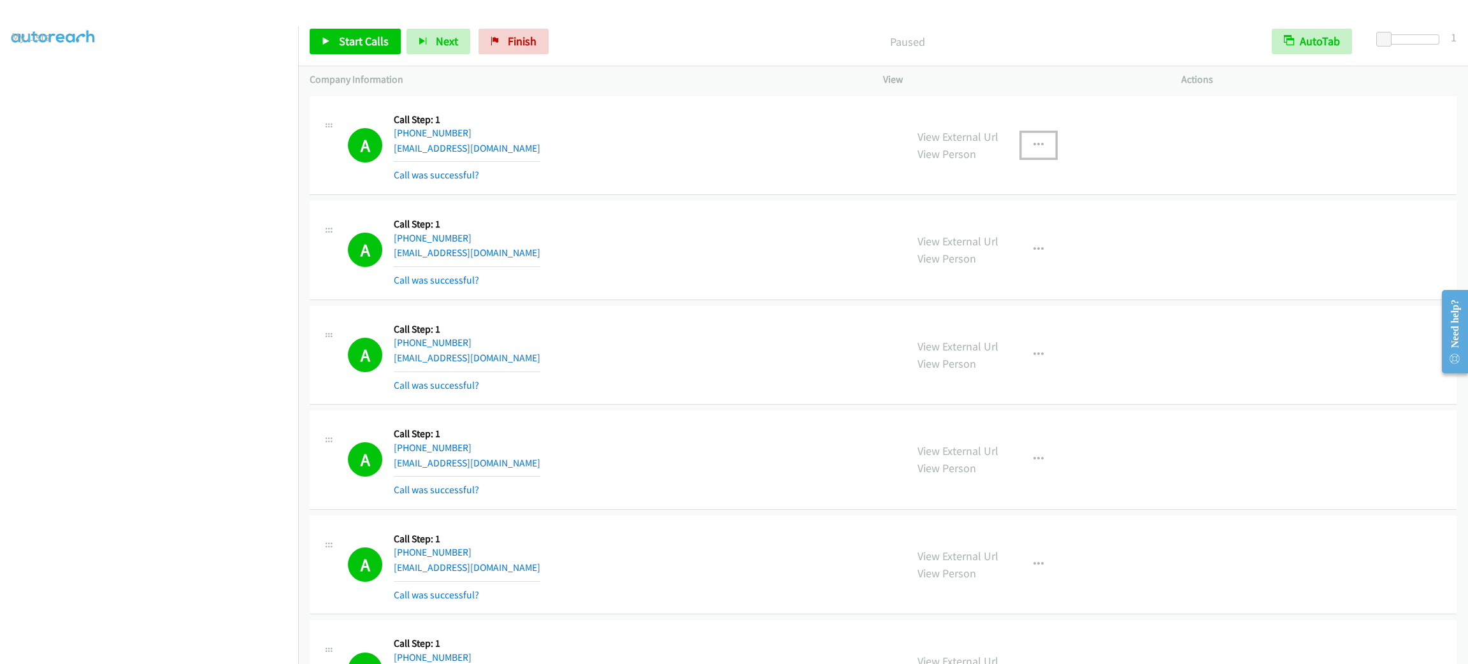
click at [1036, 139] on button "button" at bounding box center [1039, 145] width 34 height 25
click at [1030, 256] on link "Add to do not call list" at bounding box center [971, 254] width 170 height 25
click at [1278, 233] on div "A Callback Scheduled Call Step: 1 America/Denver +1 801-300-5498 jazminlee101@g…" at bounding box center [883, 250] width 1147 height 99
click at [352, 37] on span "Start Calls" at bounding box center [364, 41] width 50 height 15
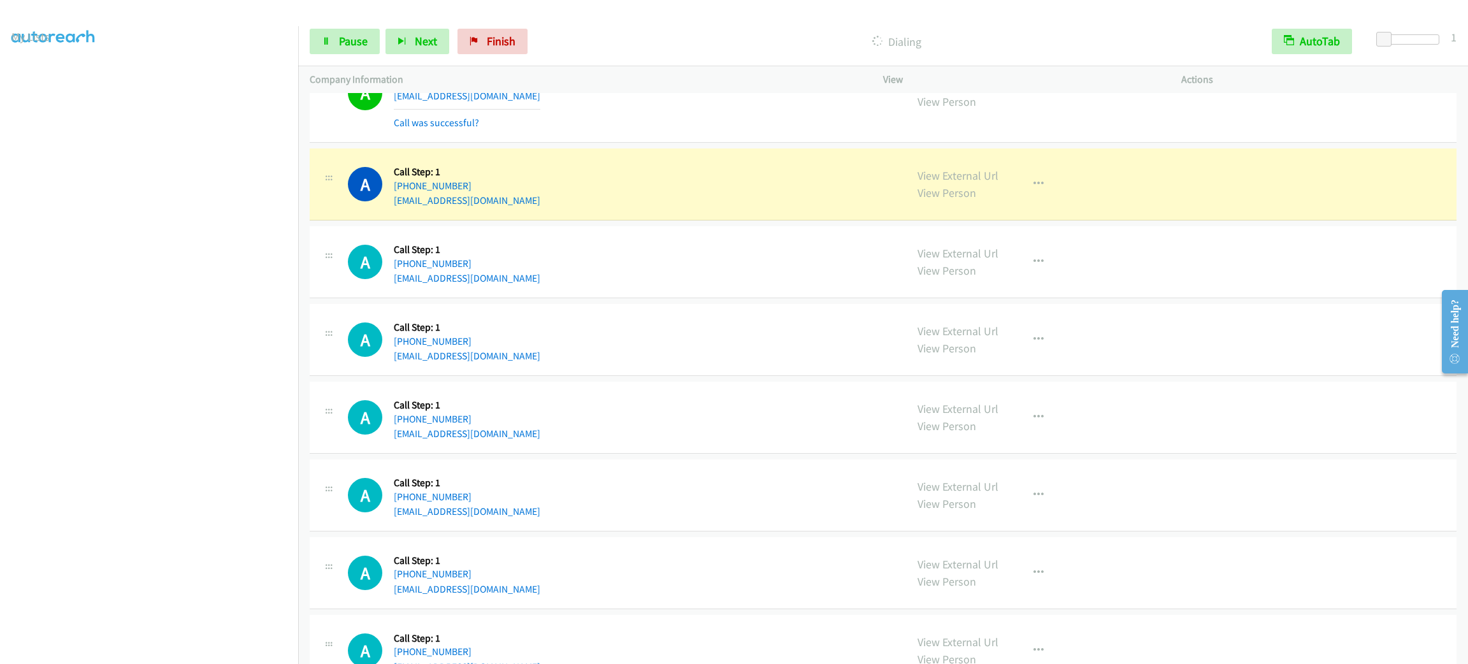
scroll to position [4525, 0]
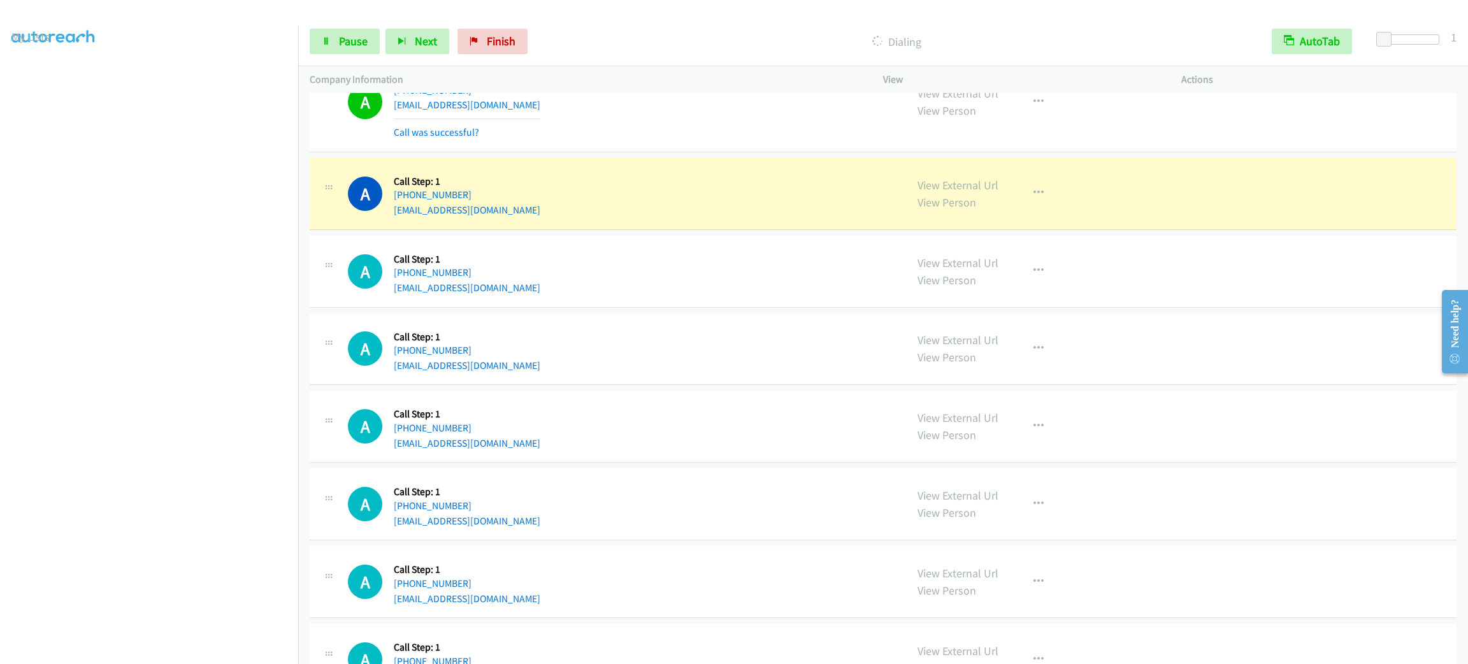
click at [712, 296] on div "A Callback Scheduled Call Step: 1 America/Chicago +1 214-585-9070 lucy.hagge11@…" at bounding box center [621, 271] width 547 height 48
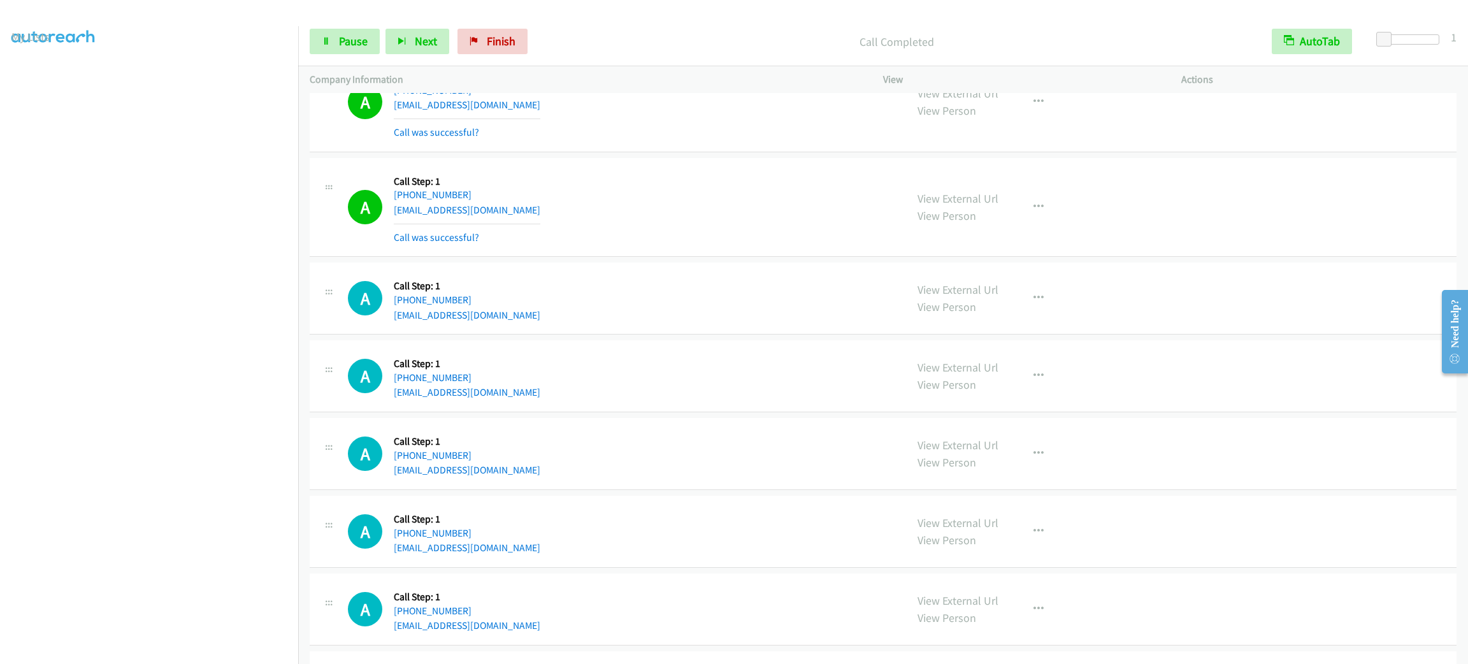
click at [1118, 474] on div "View External Url View Person View External Url Email Schedule/Manage Callback …" at bounding box center [1061, 454] width 310 height 48
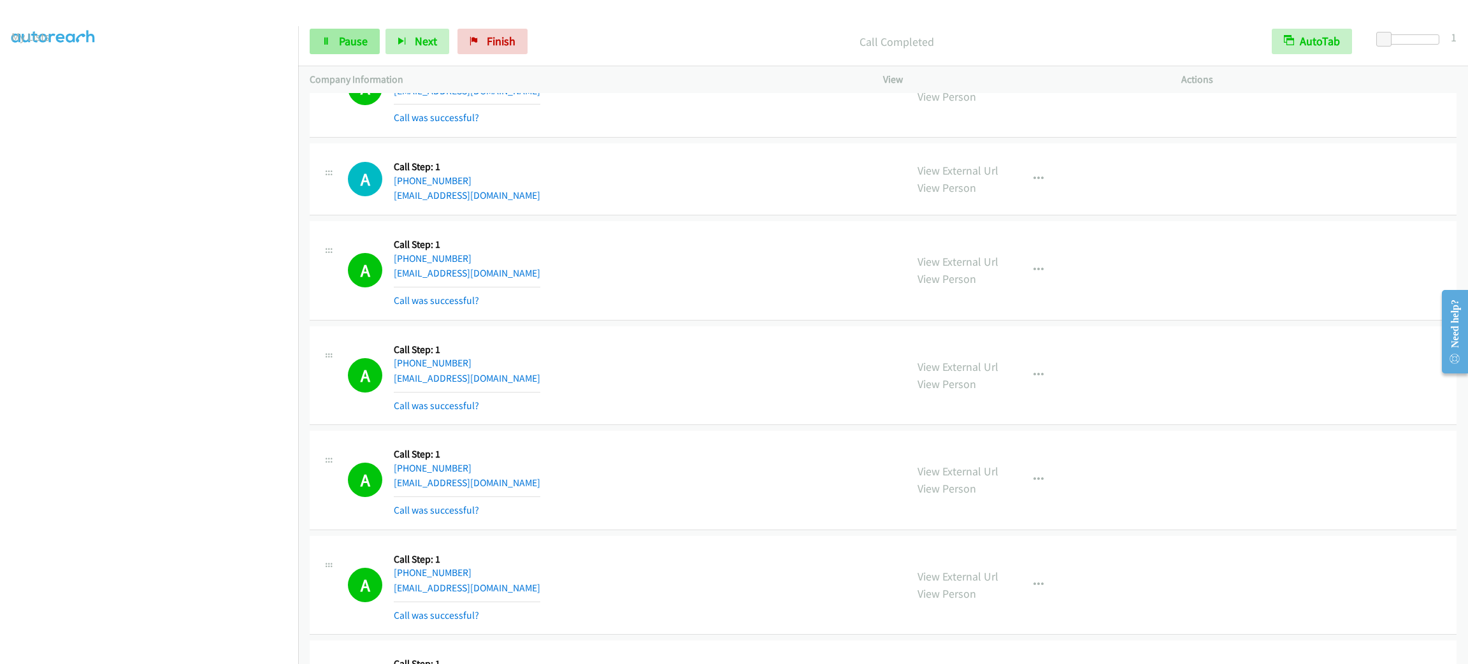
click at [345, 51] on link "Pause" at bounding box center [345, 41] width 70 height 25
click at [781, 321] on div "A Callback Scheduled Call Step: 1 America/New_York +1 774-423-8926 xinyingliu92…" at bounding box center [883, 270] width 1147 height 99
click at [1037, 378] on button "button" at bounding box center [1039, 375] width 34 height 25
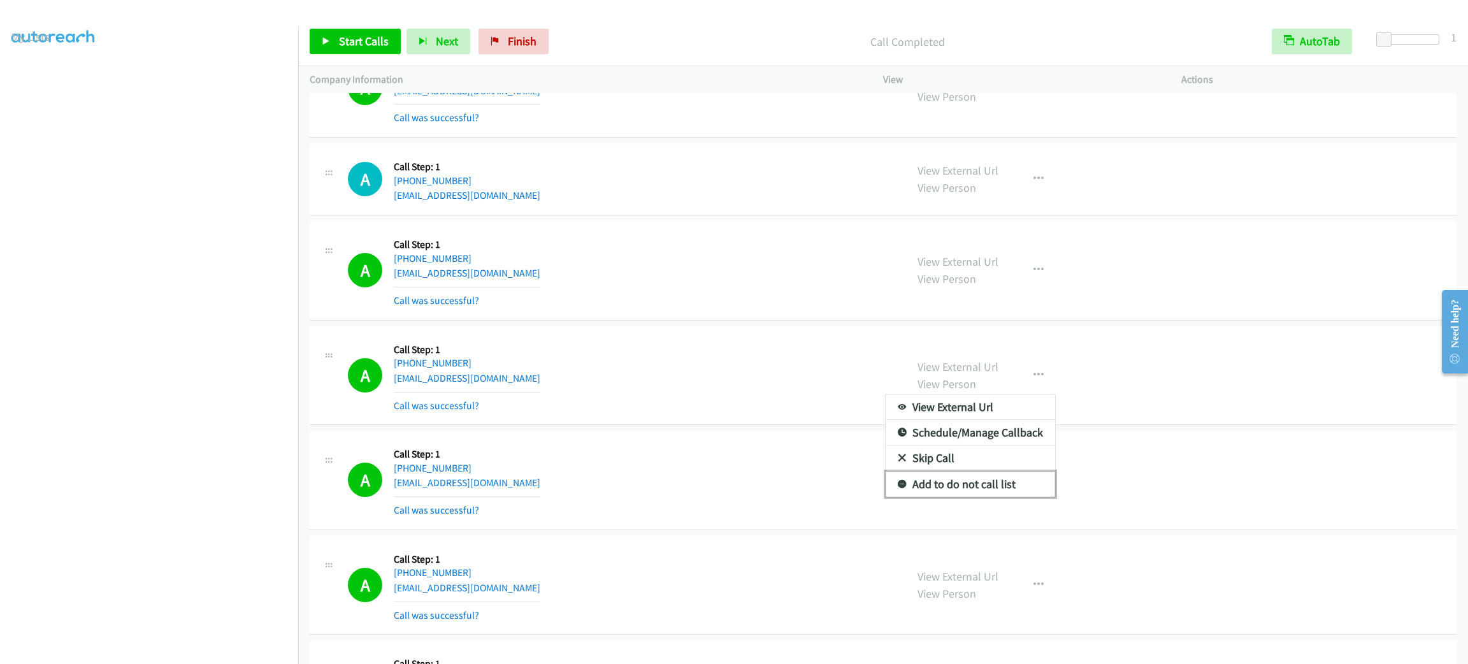
click at [978, 484] on link "Add to do not call list" at bounding box center [971, 484] width 170 height 25
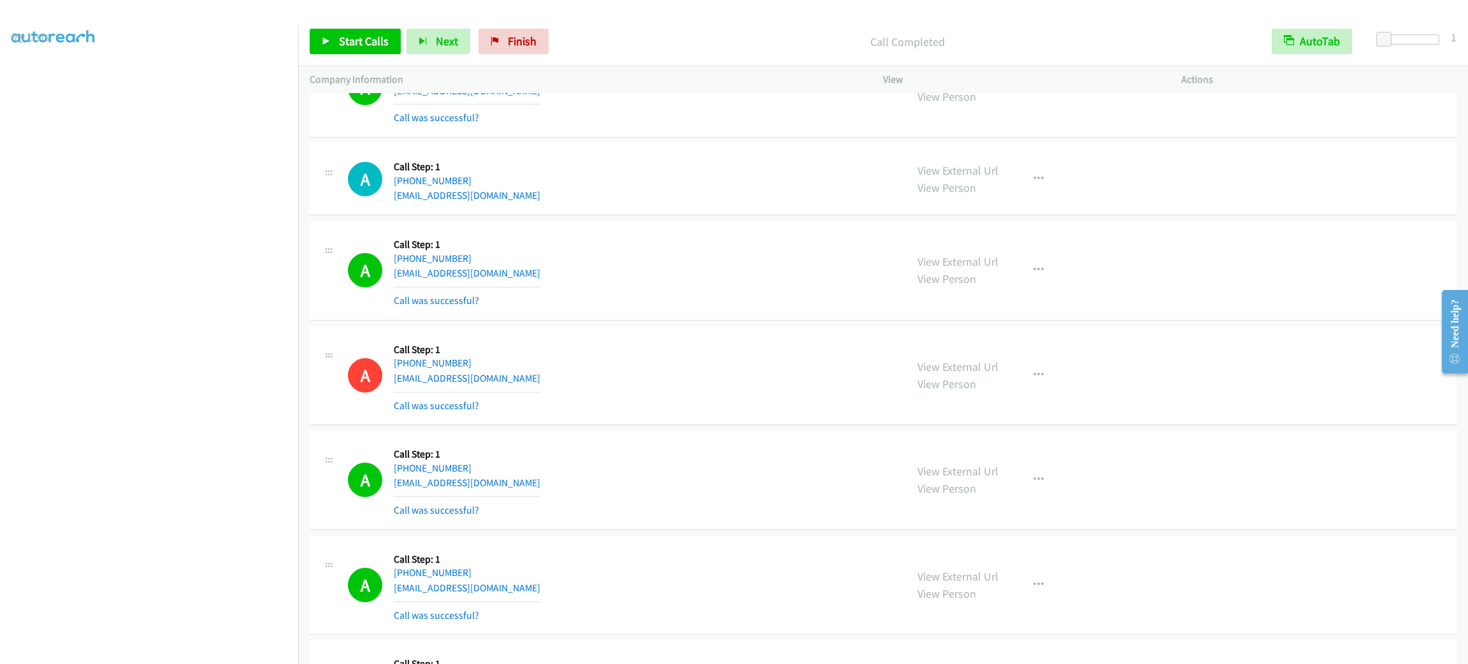
click at [959, 361] on div "View External Url View Person View External Url Email Schedule/Manage Callback …" at bounding box center [1061, 376] width 310 height 76
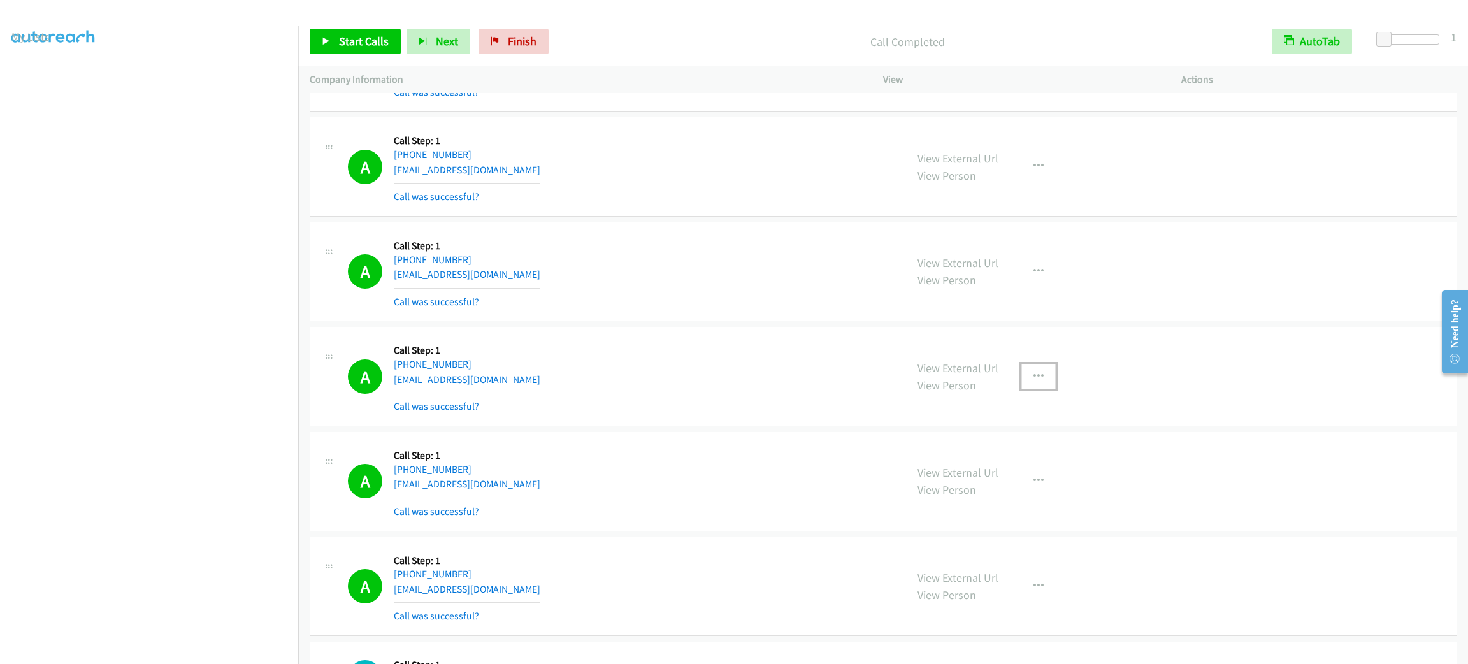
click at [1036, 376] on button "button" at bounding box center [1039, 376] width 34 height 25
click at [1037, 493] on link "Add to do not call list" at bounding box center [971, 485] width 170 height 25
click at [363, 38] on span "Start Calls" at bounding box center [364, 41] width 50 height 15
click at [363, 44] on span "Pause" at bounding box center [353, 41] width 29 height 15
click at [1116, 351] on div "View External Url View Person View External Url Email Schedule/Manage Callback …" at bounding box center [1061, 376] width 310 height 76
